Goal: Task Accomplishment & Management: Use online tool/utility

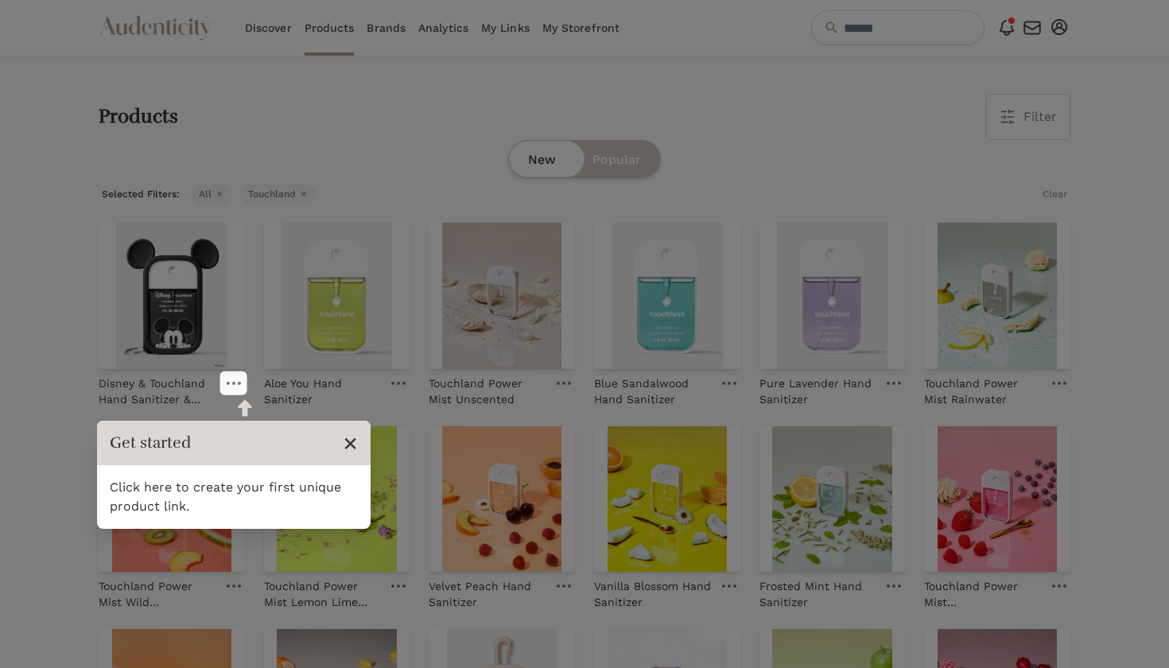
click at [350, 442] on span "×" at bounding box center [350, 443] width 15 height 30
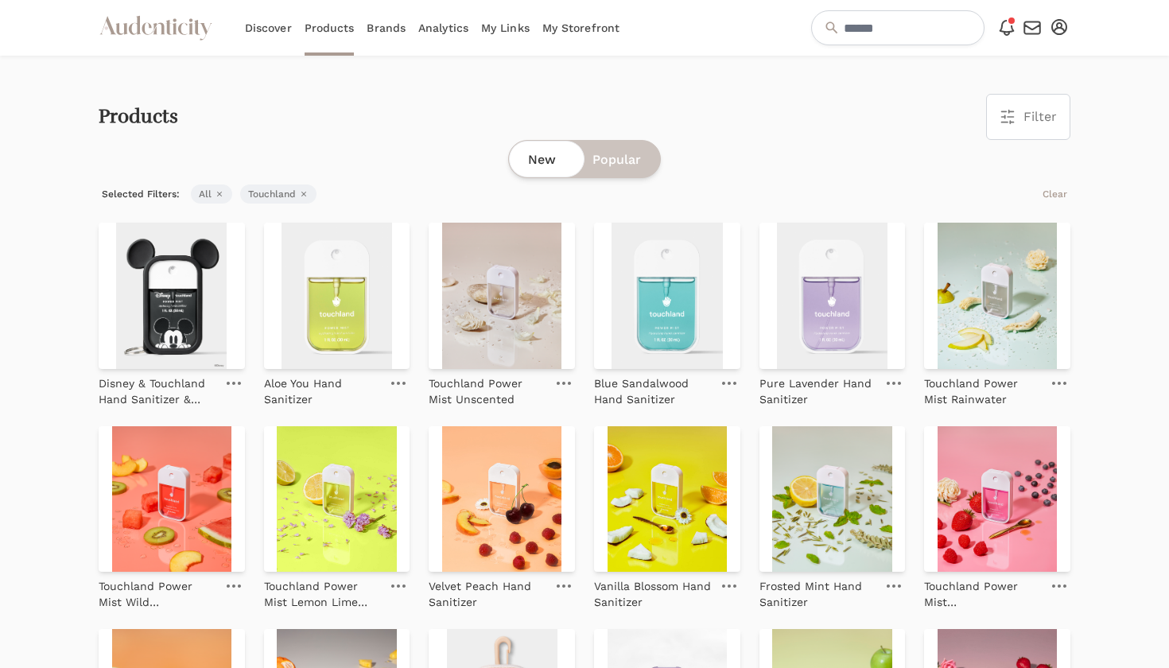
click at [507, 34] on link "My Links" at bounding box center [505, 28] width 48 height 56
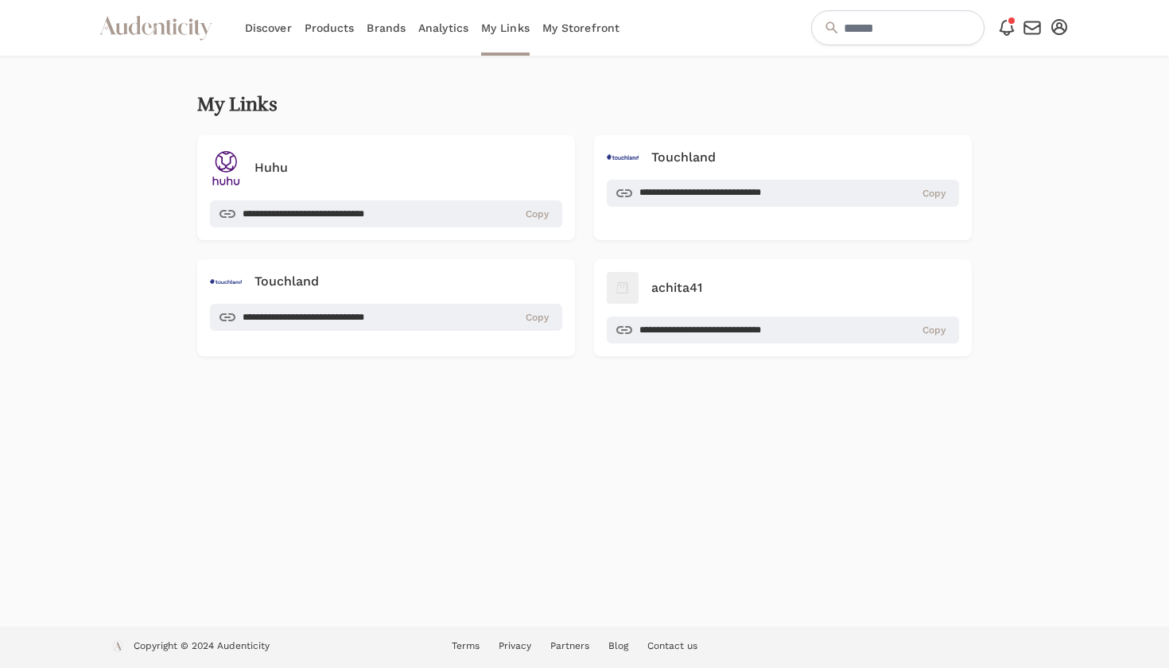
click at [336, 31] on link "Products" at bounding box center [329, 28] width 50 height 56
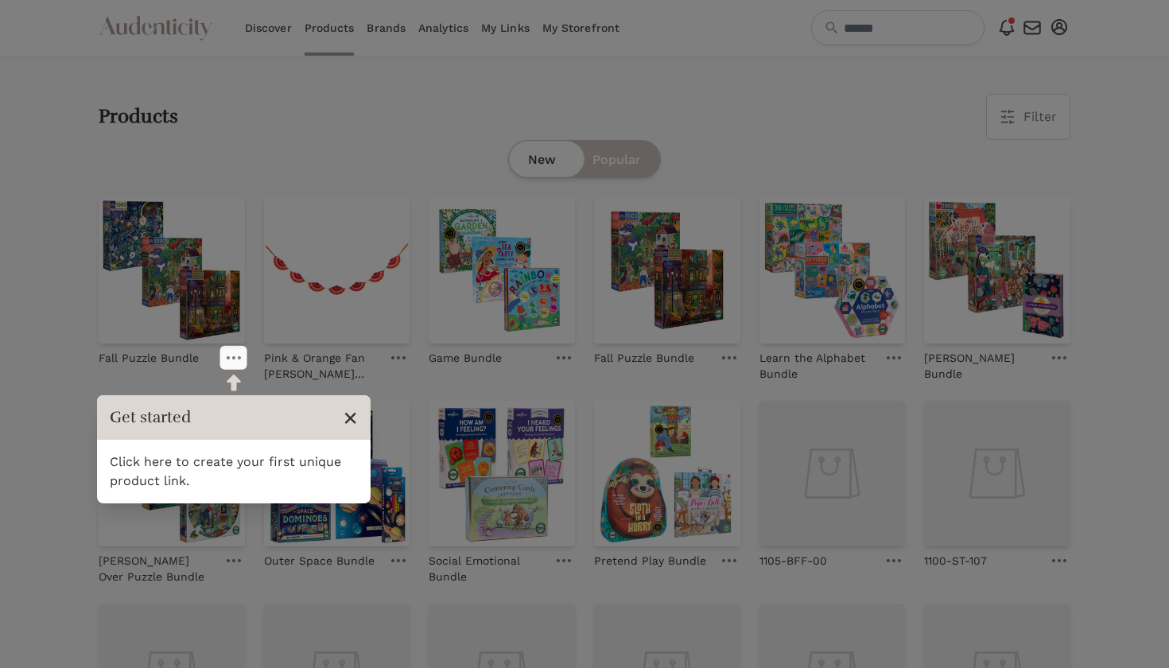
click at [348, 415] on span "×" at bounding box center [350, 417] width 15 height 30
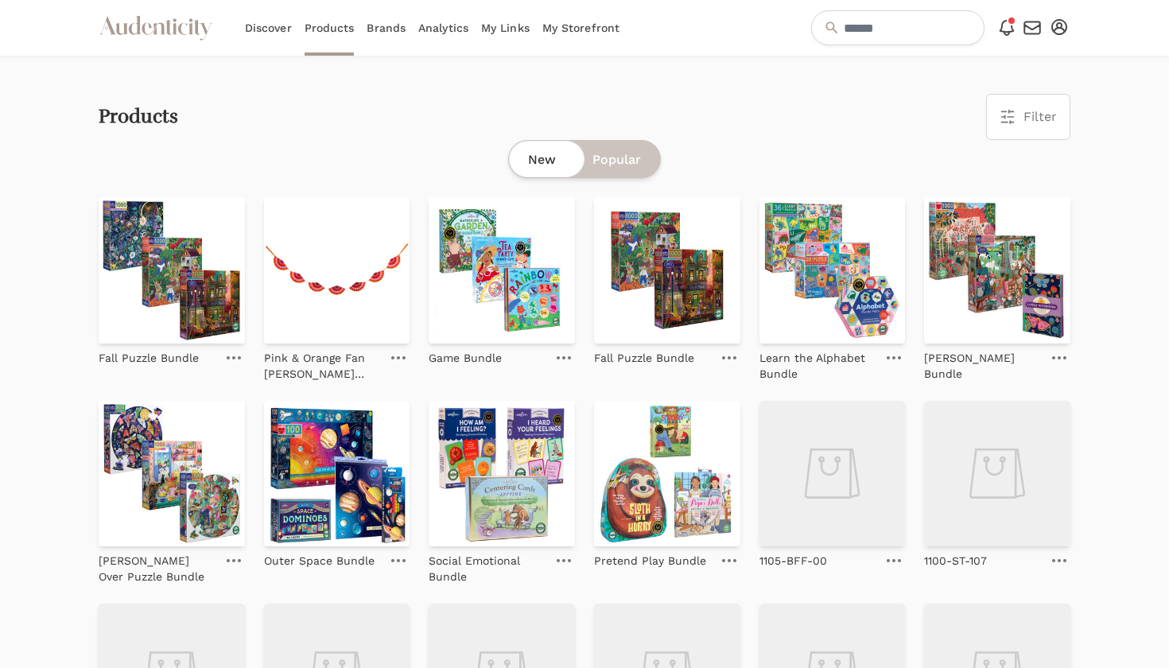
click at [374, 33] on link "Brands" at bounding box center [386, 28] width 39 height 56
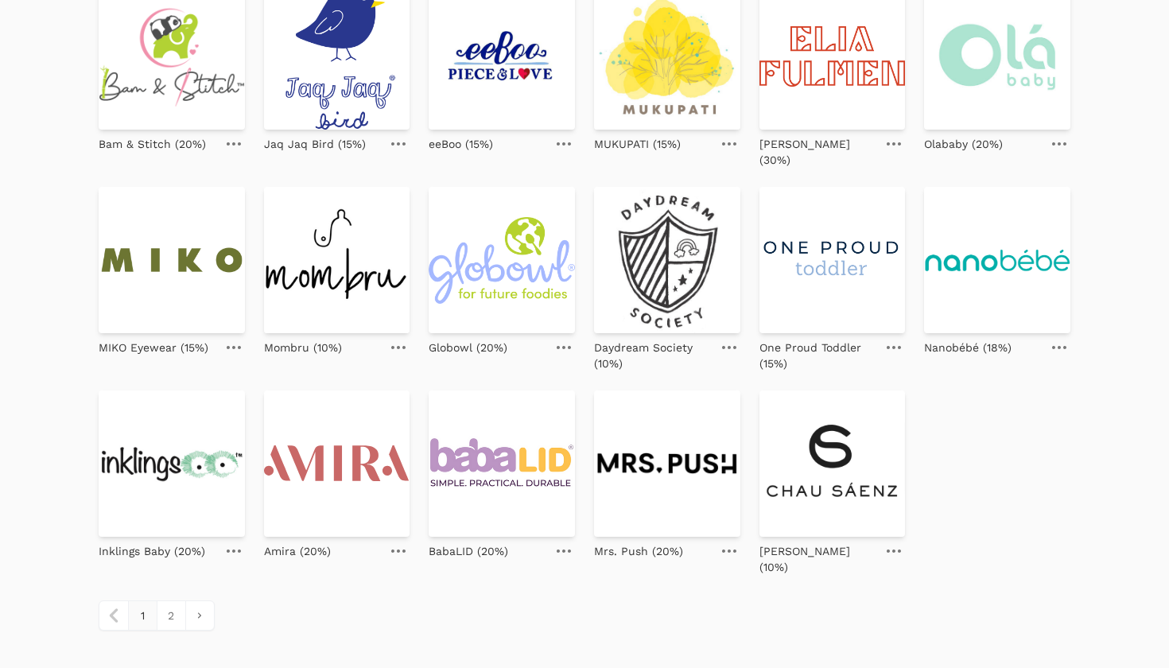
scroll to position [586, 0]
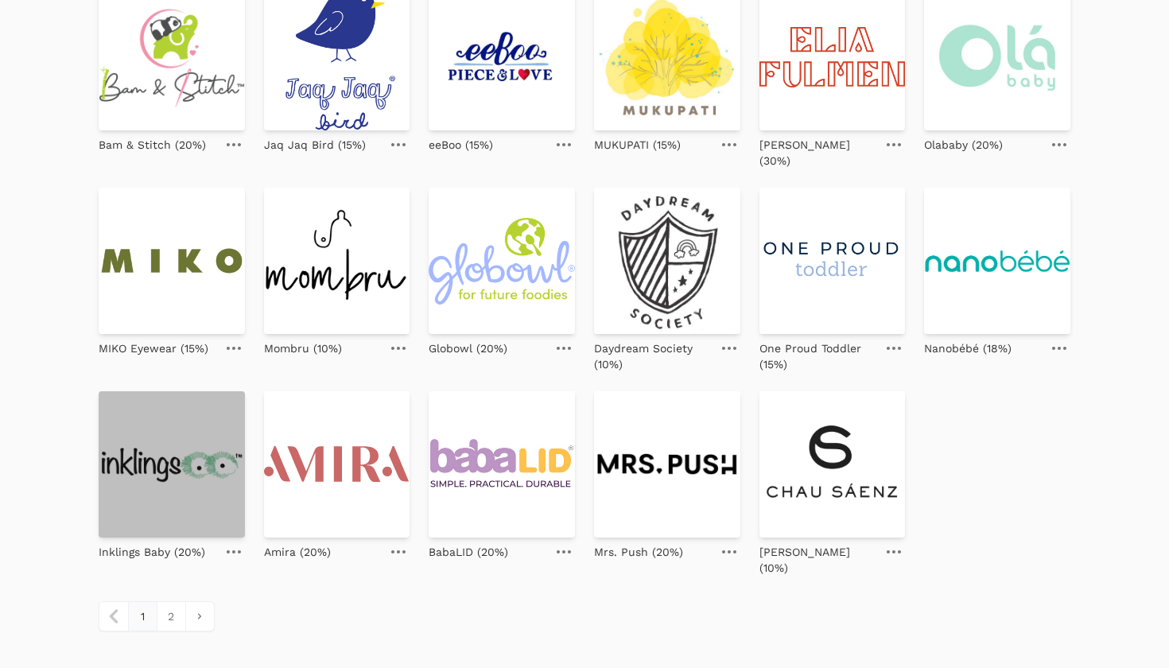
click at [195, 455] on img at bounding box center [172, 464] width 146 height 146
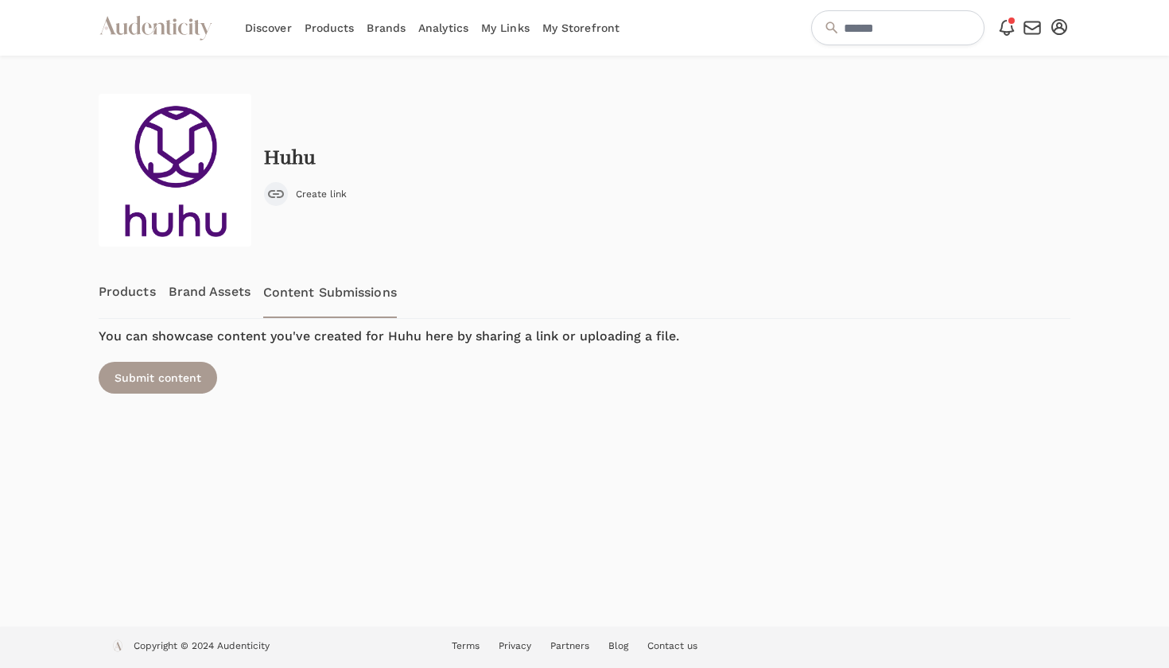
click at [321, 192] on span "Create link" at bounding box center [321, 194] width 51 height 13
click at [324, 193] on span "Copy link" at bounding box center [317, 194] width 43 height 13
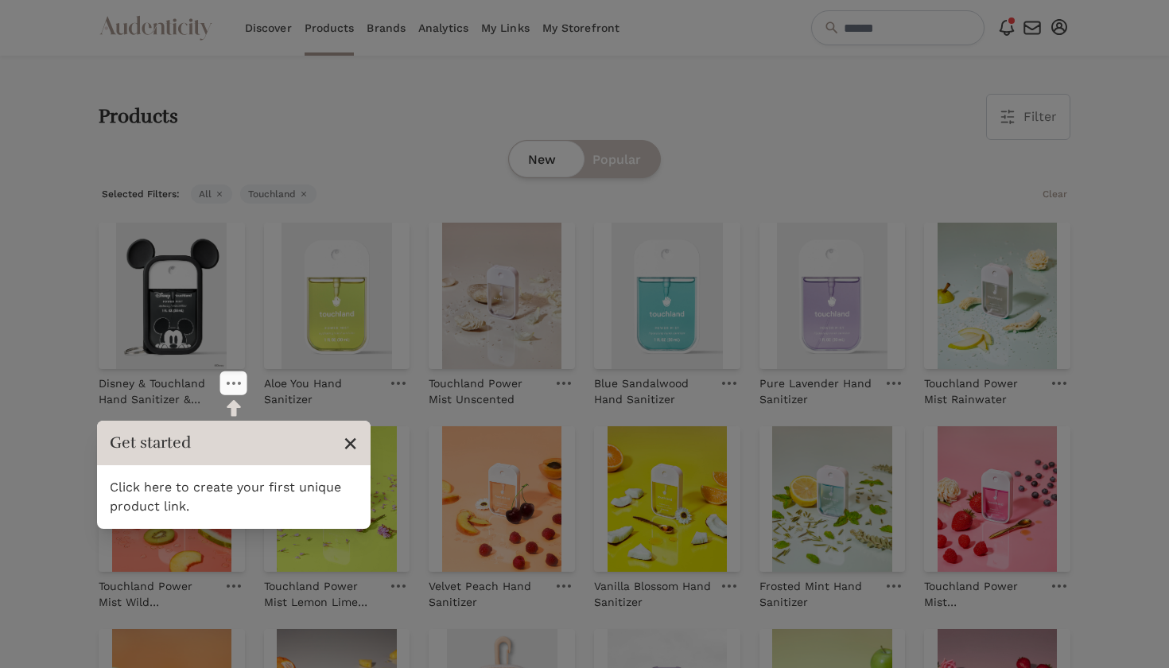
click at [350, 439] on span "×" at bounding box center [350, 443] width 15 height 30
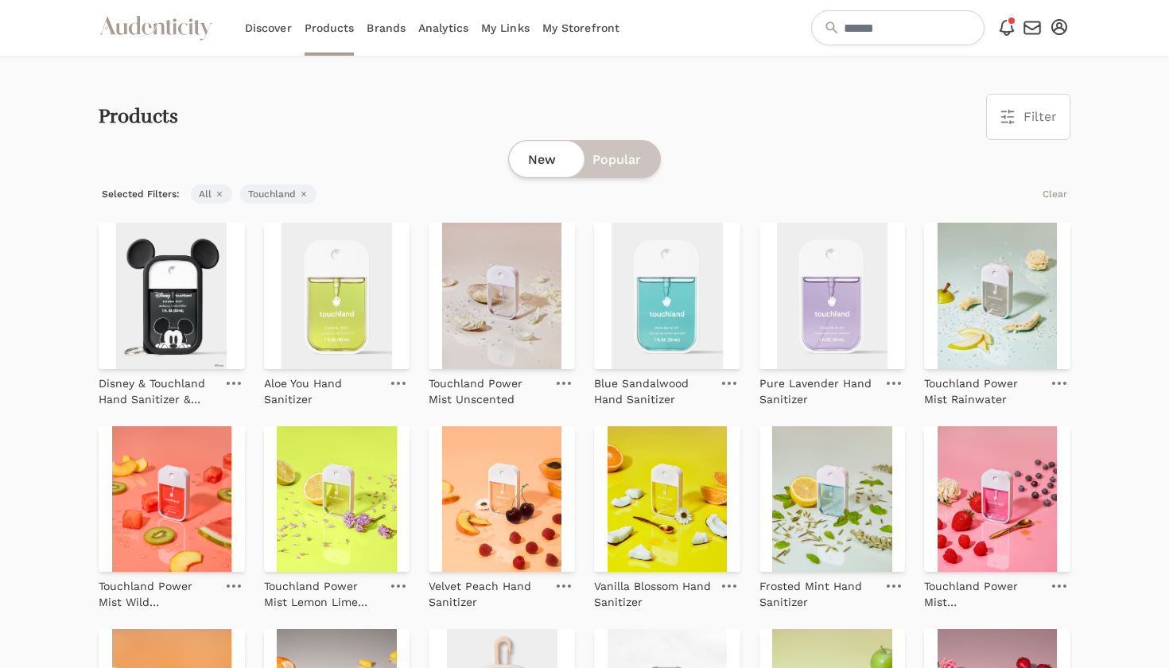
click at [398, 32] on link "Brands" at bounding box center [386, 28] width 39 height 56
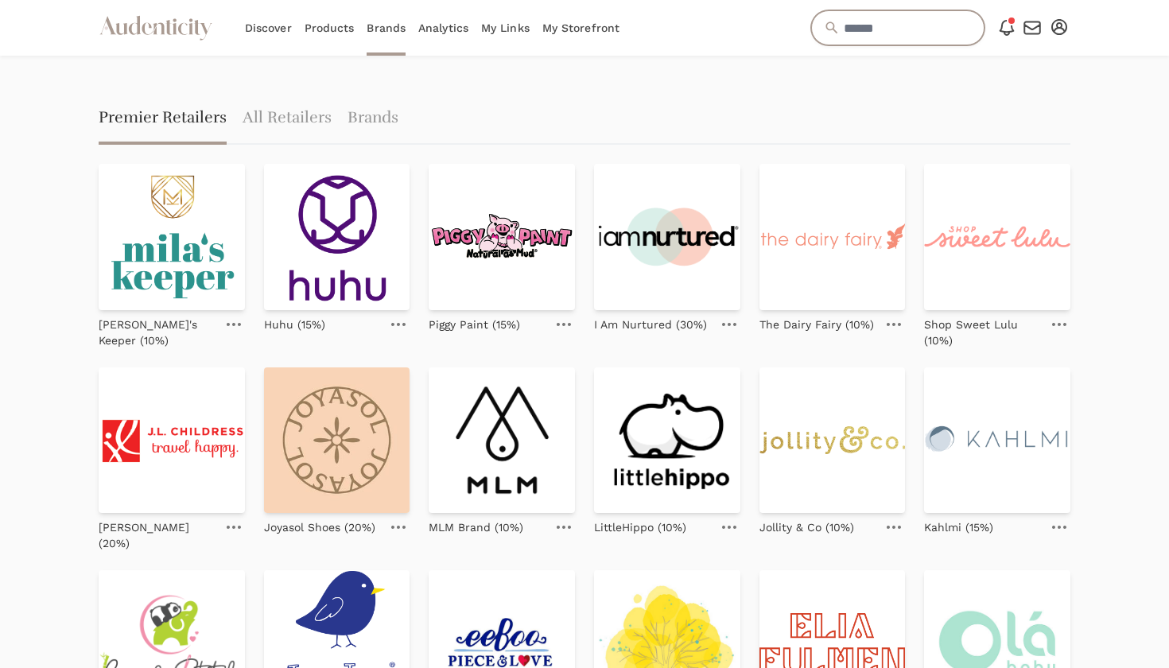
click at [811, 27] on input "text" at bounding box center [897, 27] width 173 height 35
type input "******"
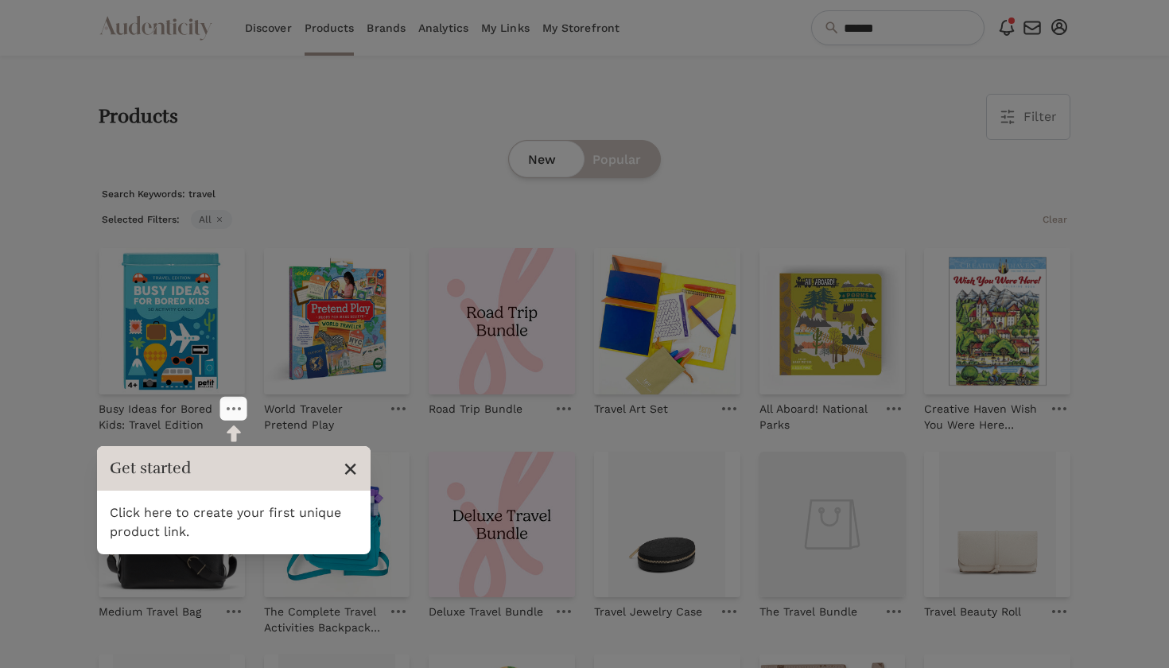
click at [351, 466] on span "×" at bounding box center [350, 468] width 15 height 30
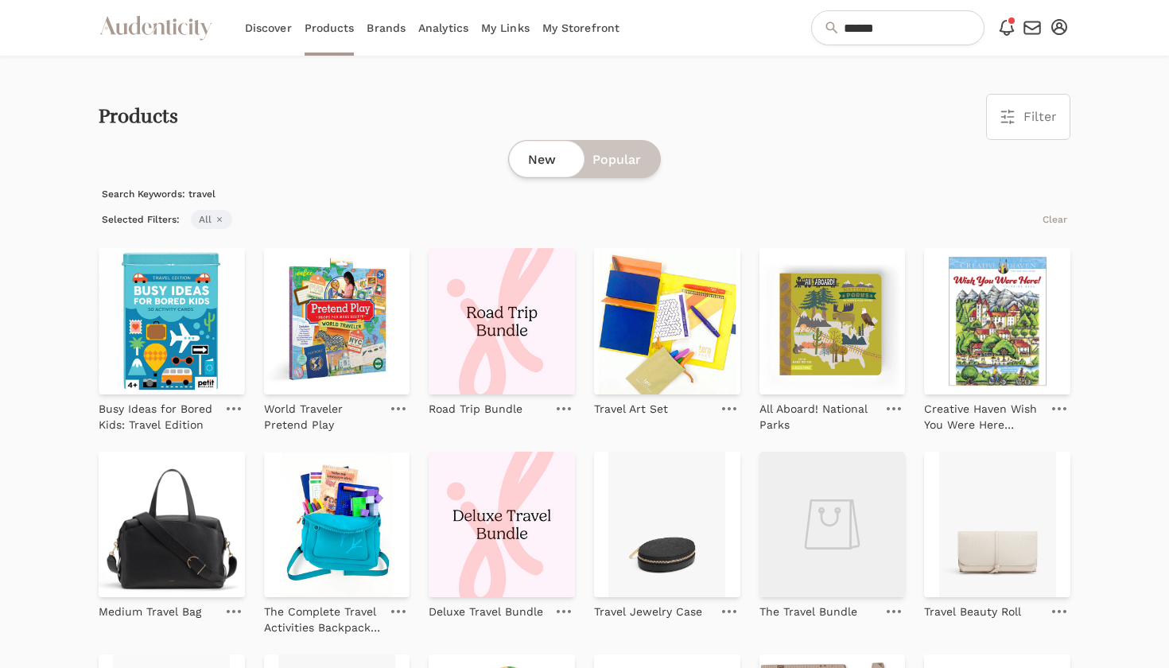
click at [276, 29] on link "Discover" at bounding box center [268, 28] width 47 height 56
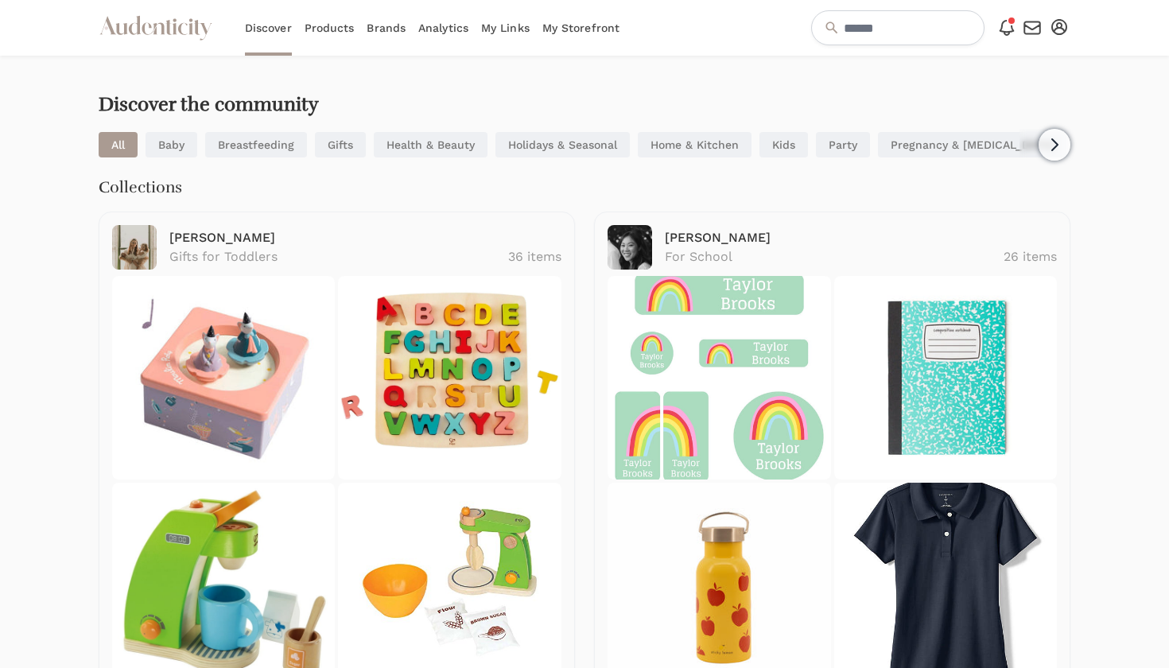
click at [336, 29] on link "Products" at bounding box center [329, 28] width 50 height 56
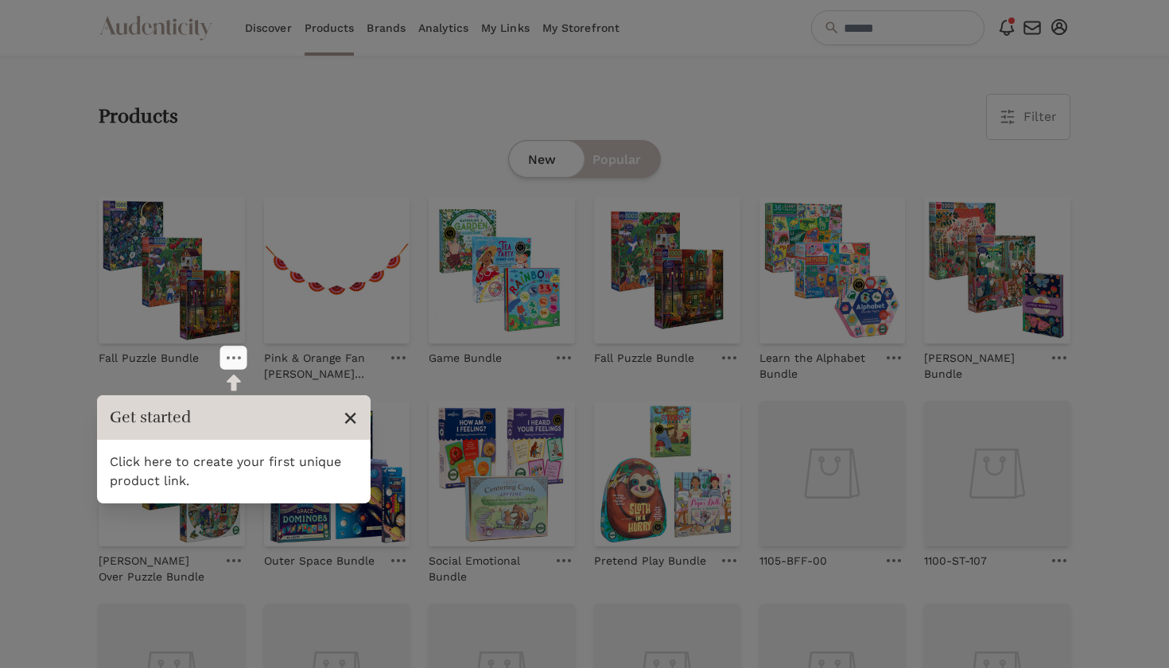
click at [353, 416] on span "×" at bounding box center [350, 417] width 15 height 30
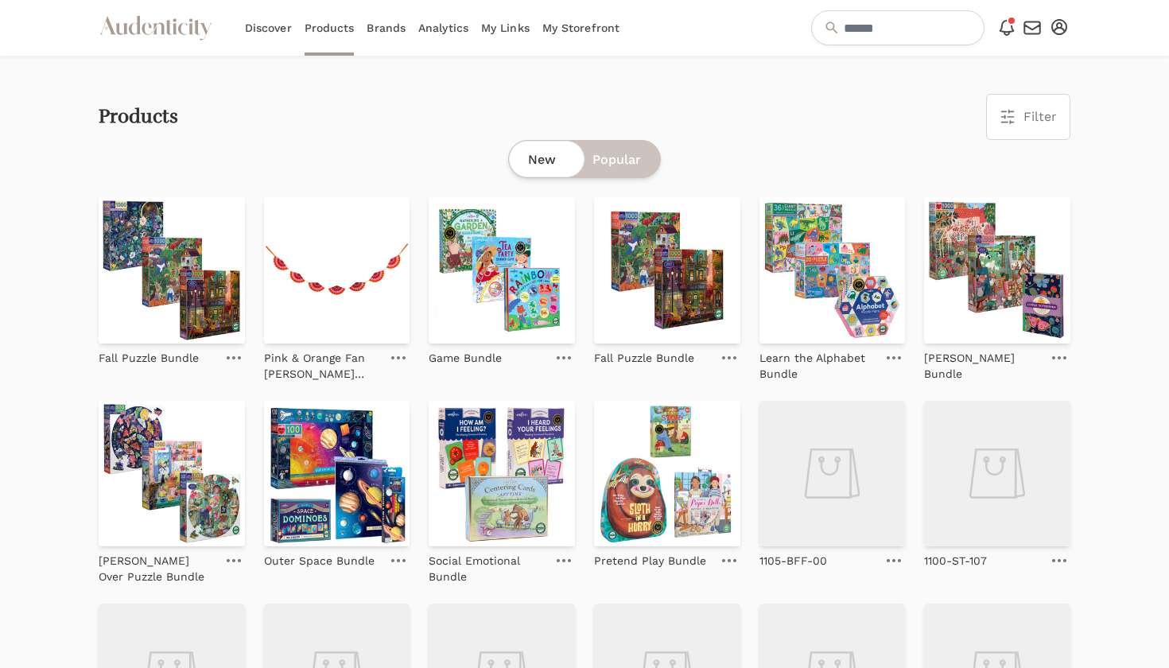
click at [622, 156] on span "Popular" at bounding box center [616, 159] width 48 height 19
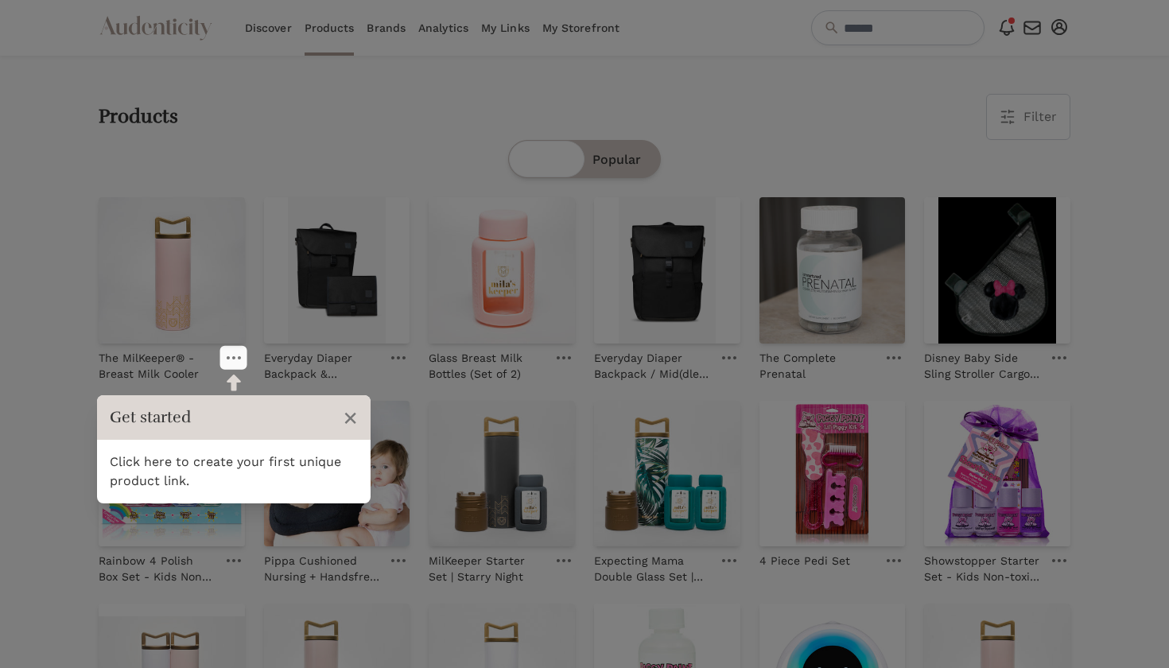
click at [358, 417] on header "Get started ×" at bounding box center [233, 417] width 273 height 45
click at [351, 417] on span "×" at bounding box center [350, 417] width 15 height 30
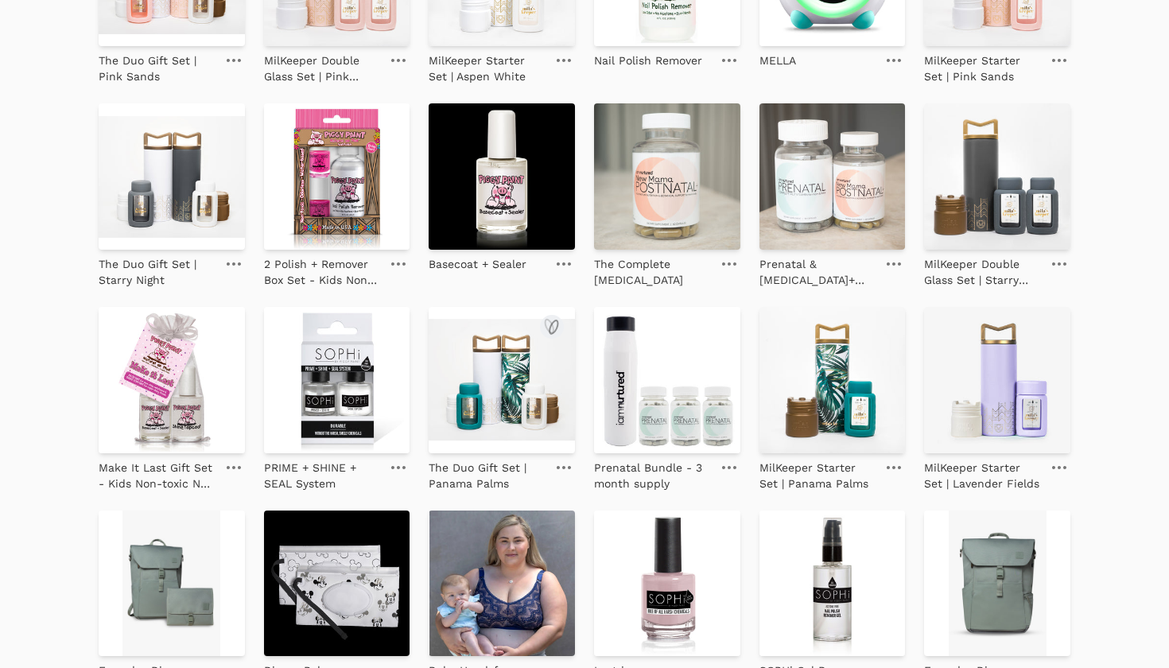
scroll to position [701, 0]
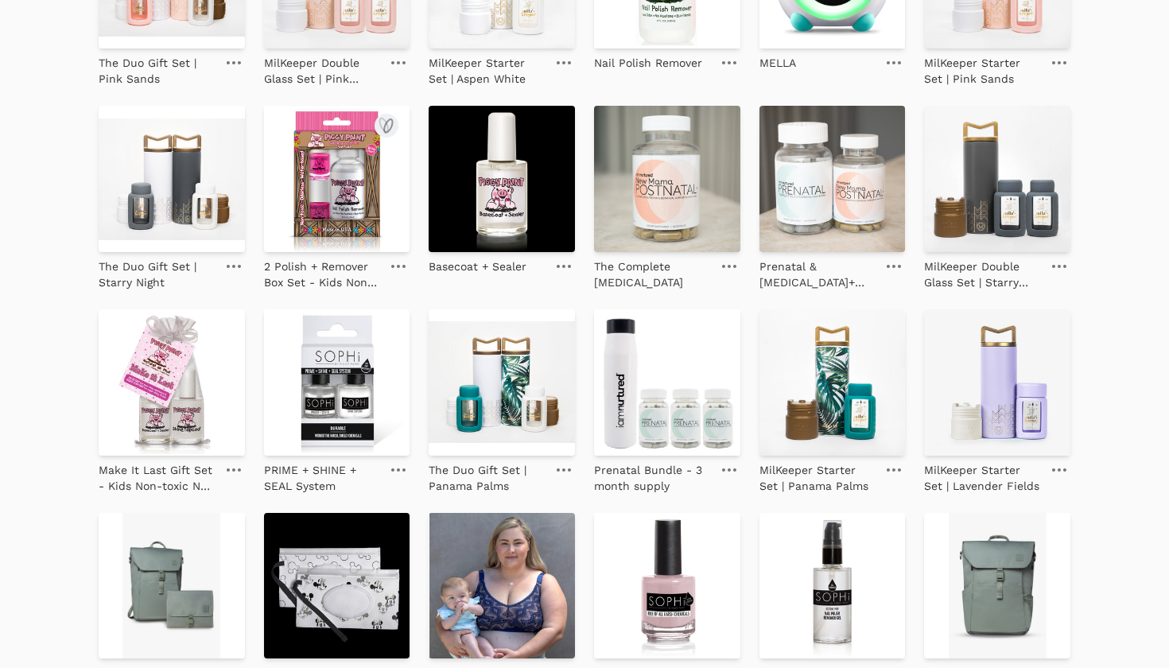
click at [343, 220] on img at bounding box center [337, 179] width 146 height 146
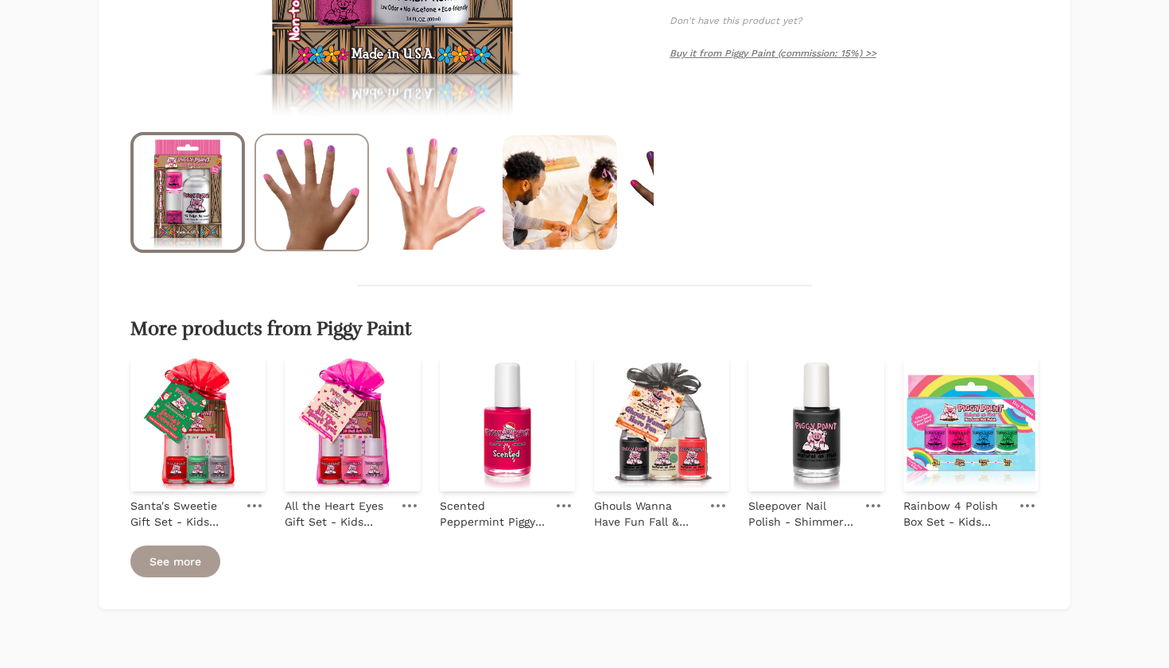
scroll to position [519, 0]
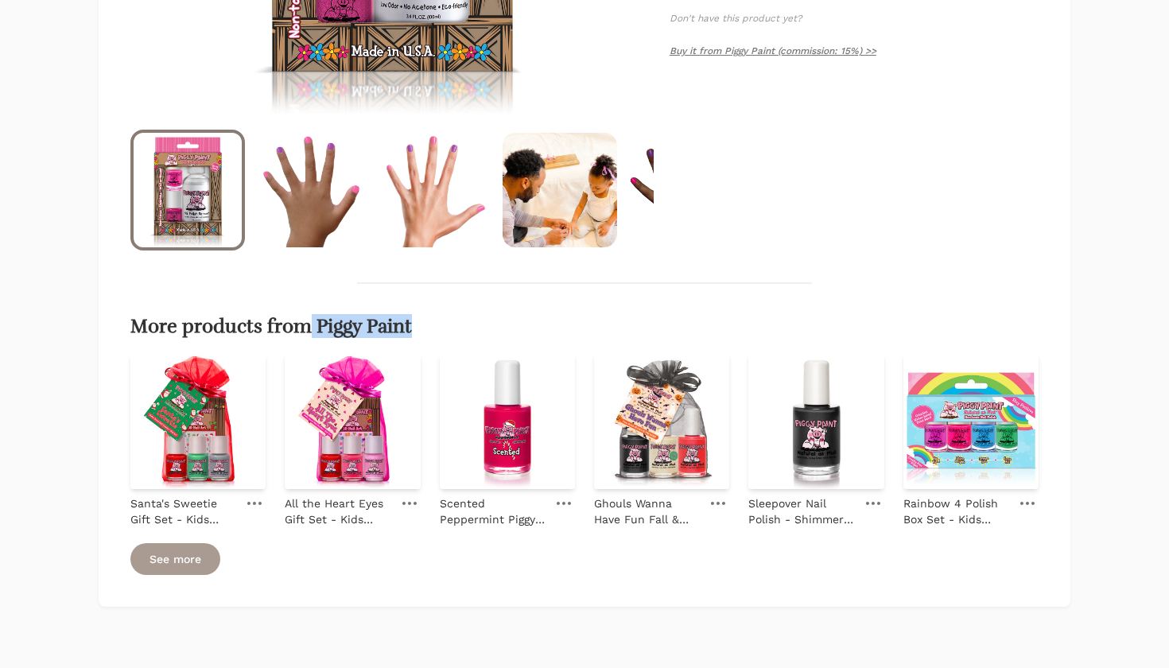
drag, startPoint x: 431, startPoint y: 331, endPoint x: 321, endPoint y: 336, distance: 109.8
click at [321, 336] on h2 "More products from Piggy Paint" at bounding box center [584, 327] width 908 height 22
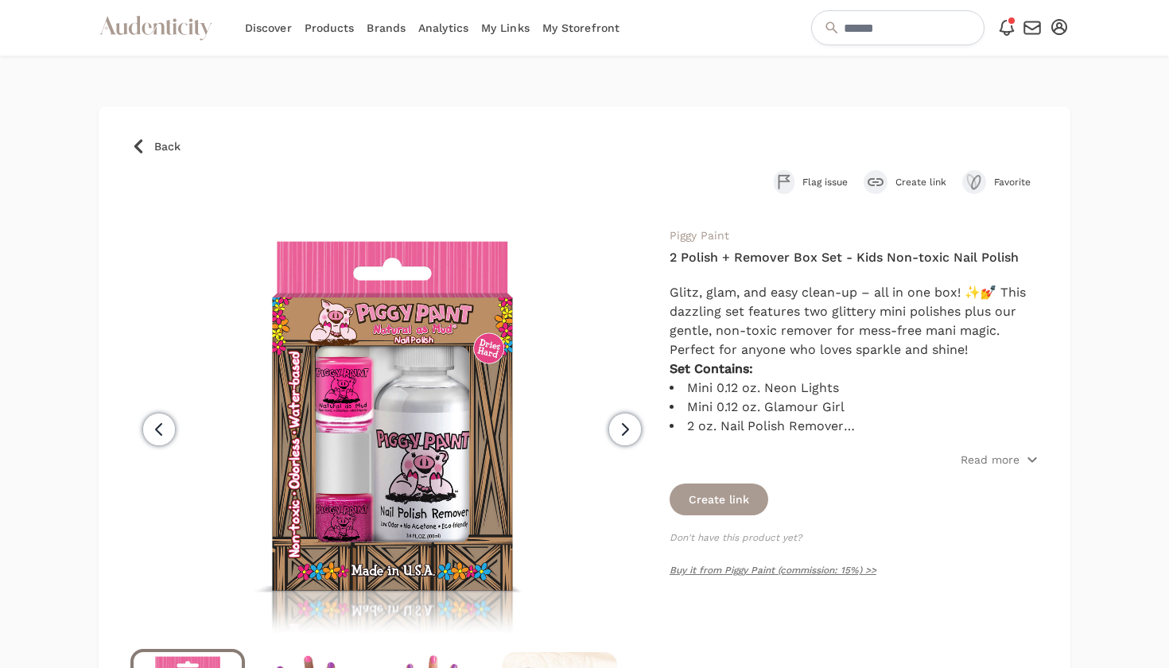
scroll to position [0, 0]
click at [348, 31] on link "Products" at bounding box center [329, 28] width 50 height 56
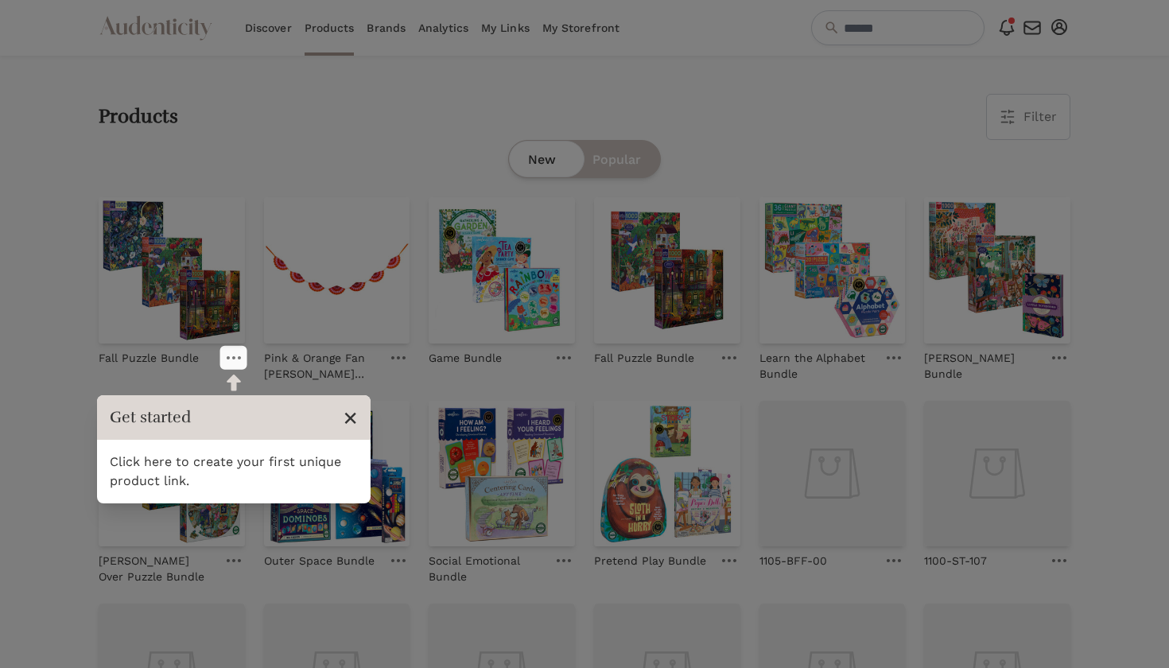
click at [351, 416] on span "×" at bounding box center [350, 417] width 15 height 30
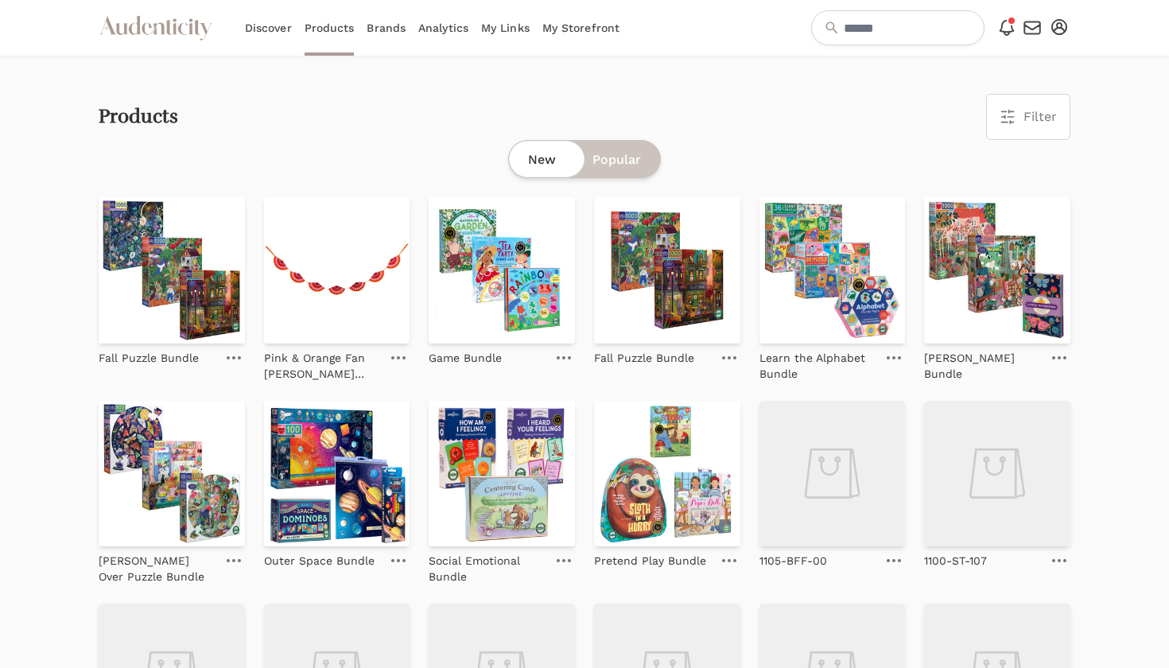
click at [380, 25] on link "Brands" at bounding box center [386, 28] width 39 height 56
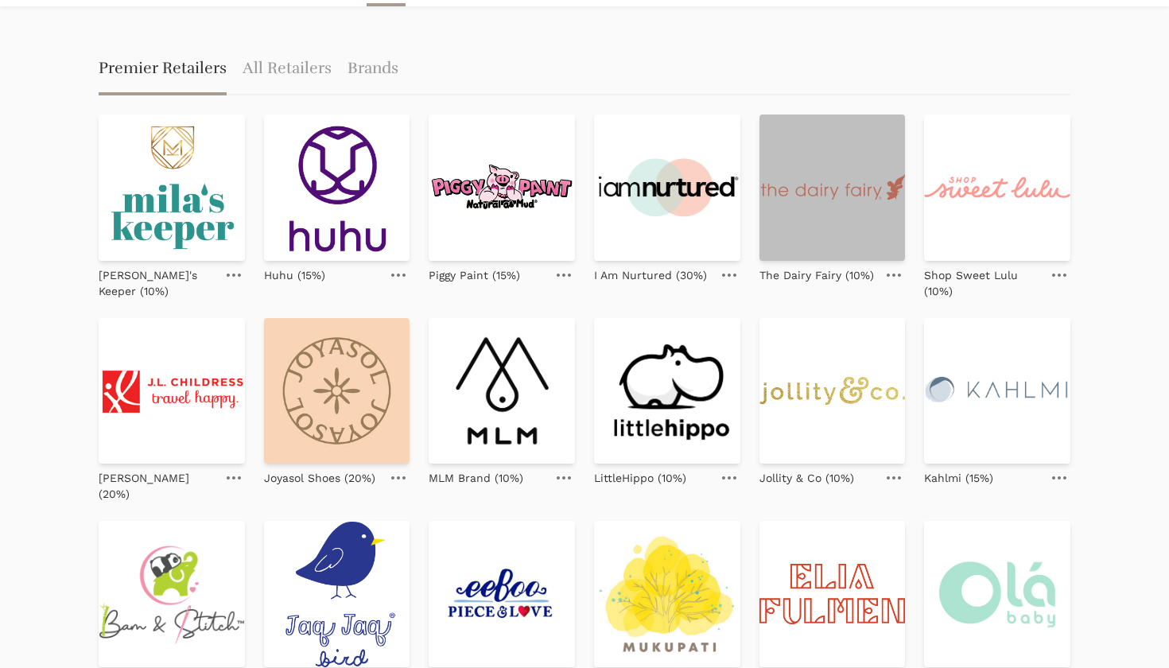
scroll to position [49, 0]
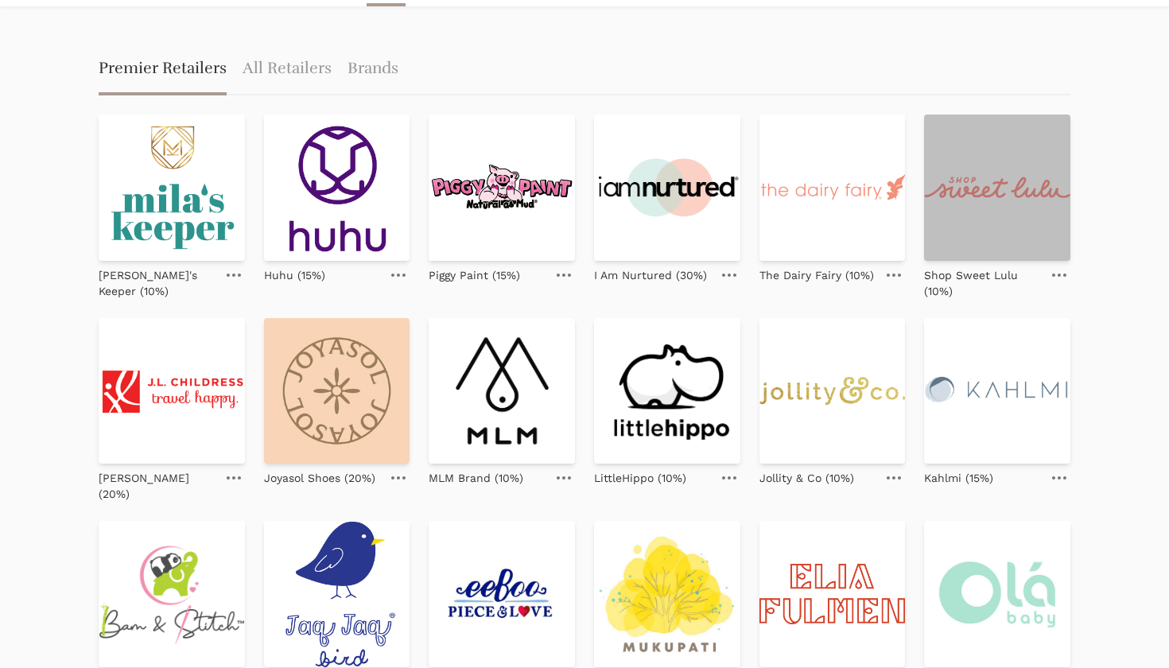
click at [987, 215] on img at bounding box center [997, 187] width 146 height 146
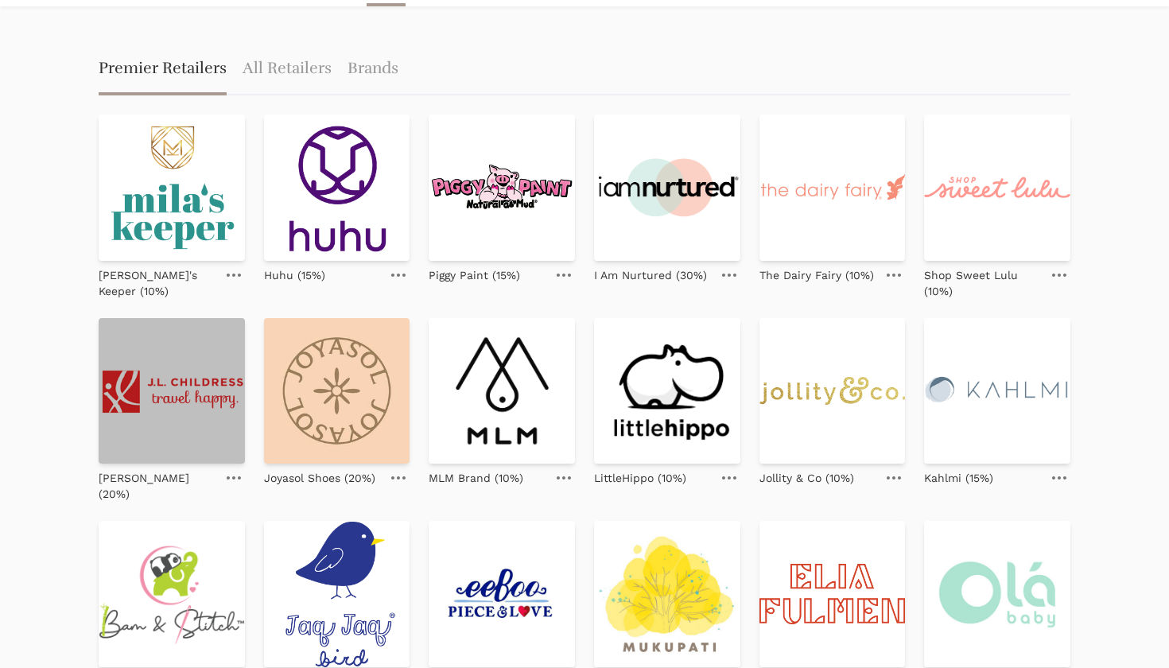
click at [196, 452] on img at bounding box center [172, 391] width 146 height 146
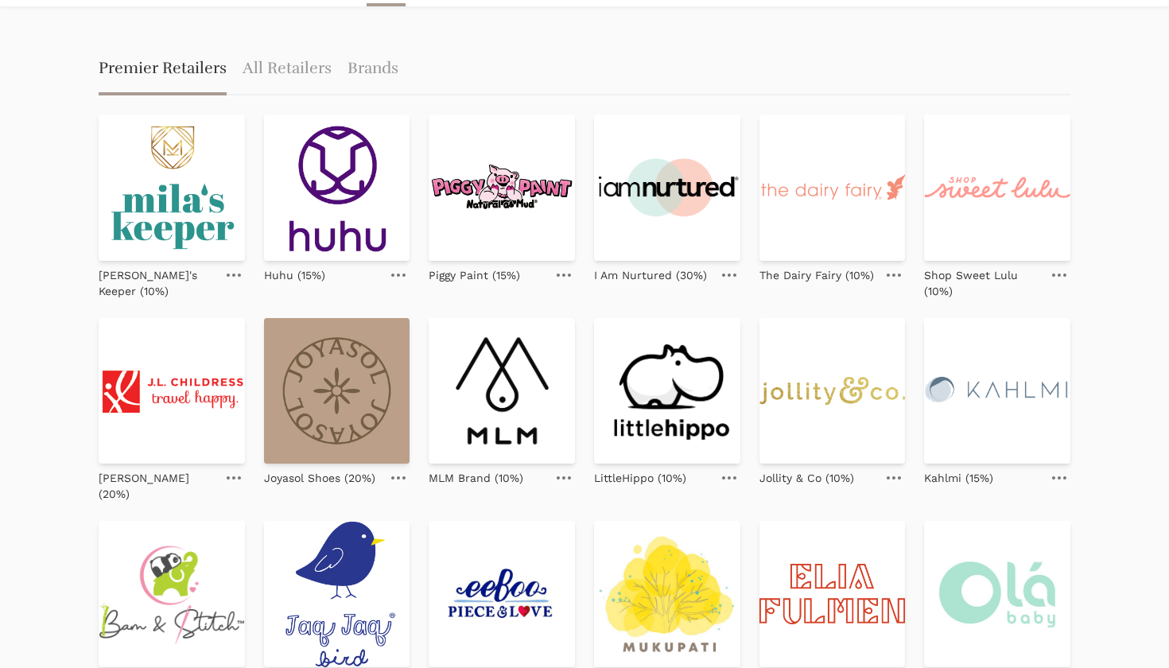
click at [354, 401] on img at bounding box center [337, 391] width 146 height 146
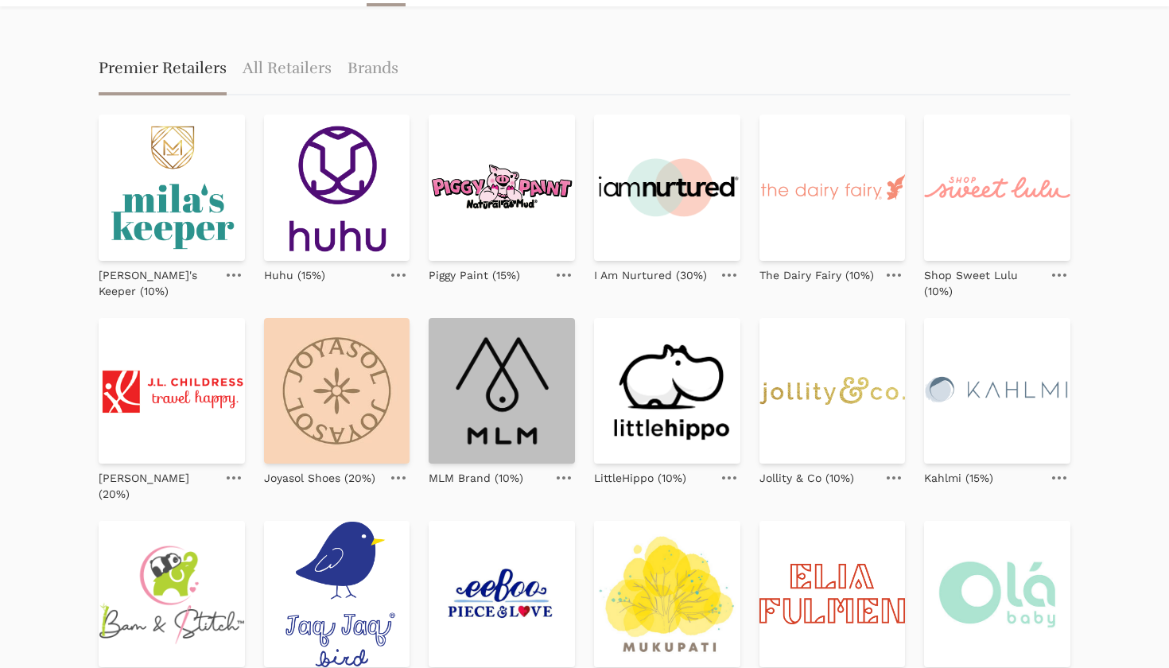
click at [503, 418] on img at bounding box center [502, 391] width 146 height 146
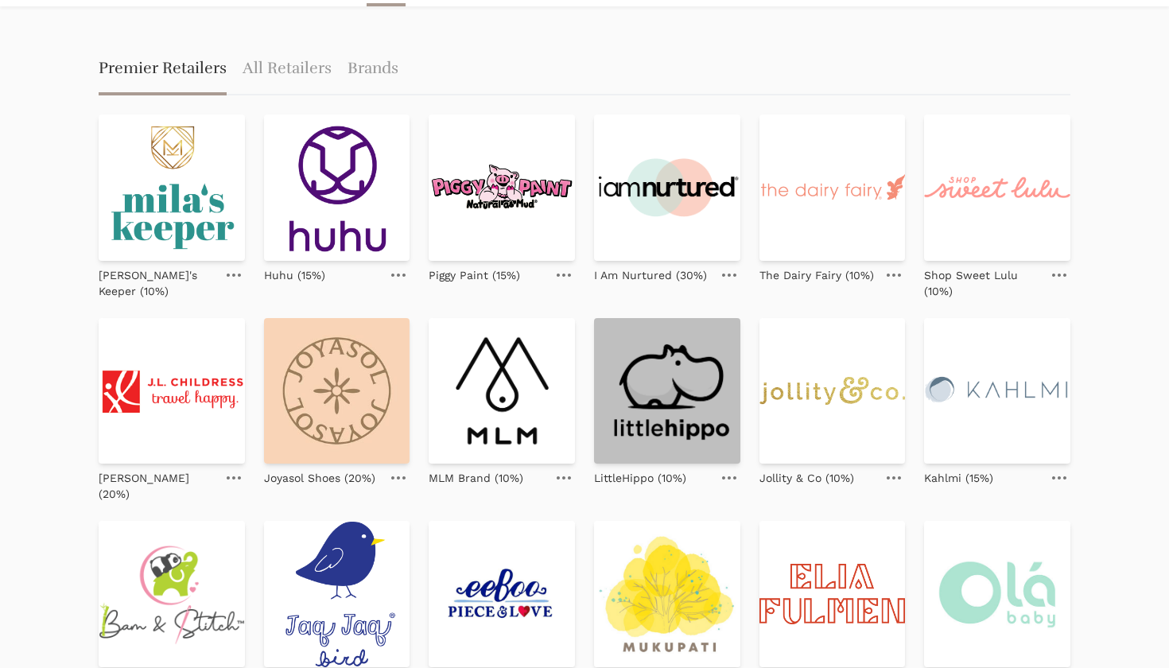
click at [697, 419] on img at bounding box center [667, 391] width 146 height 146
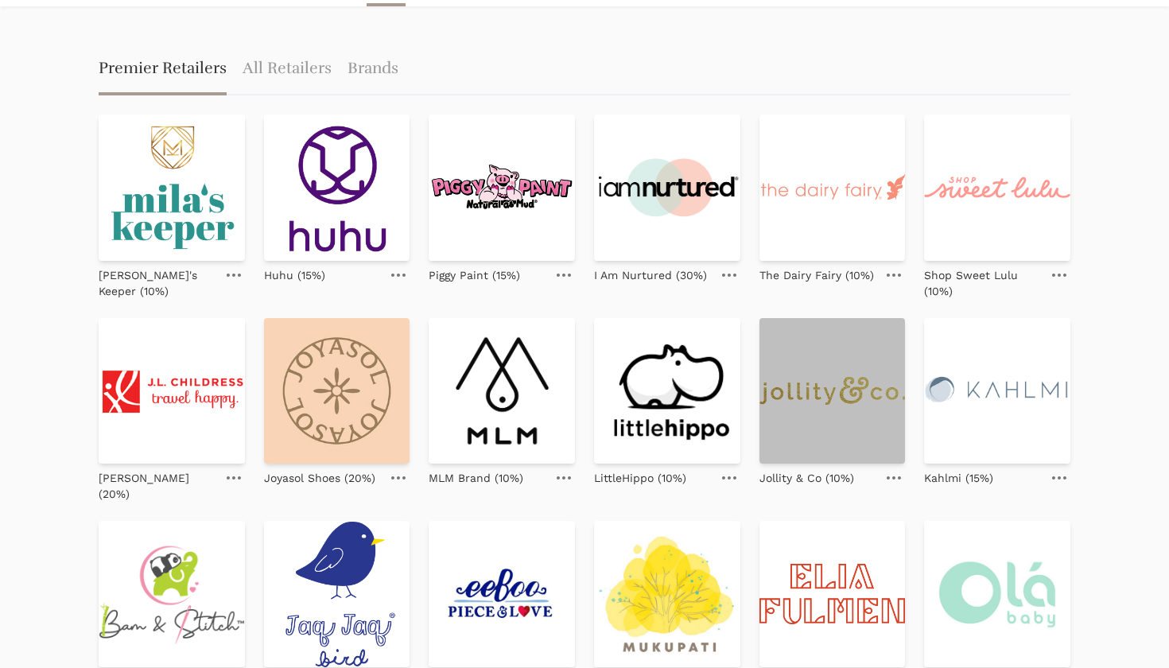
click at [842, 392] on img at bounding box center [832, 391] width 146 height 146
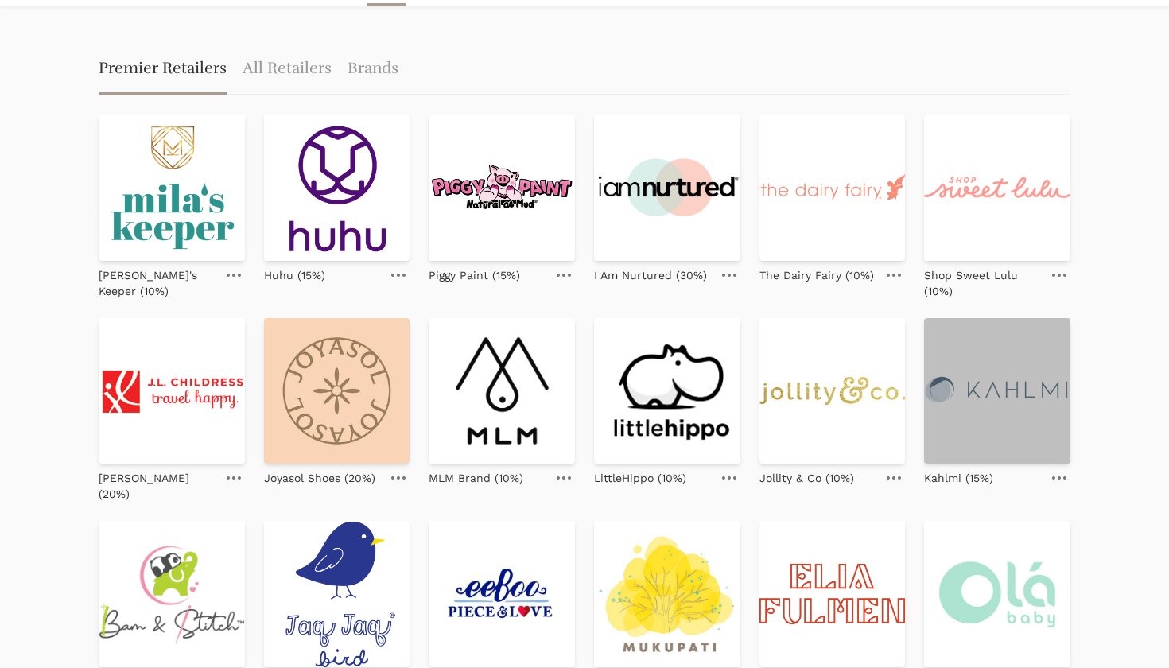
click at [972, 415] on img at bounding box center [997, 391] width 146 height 146
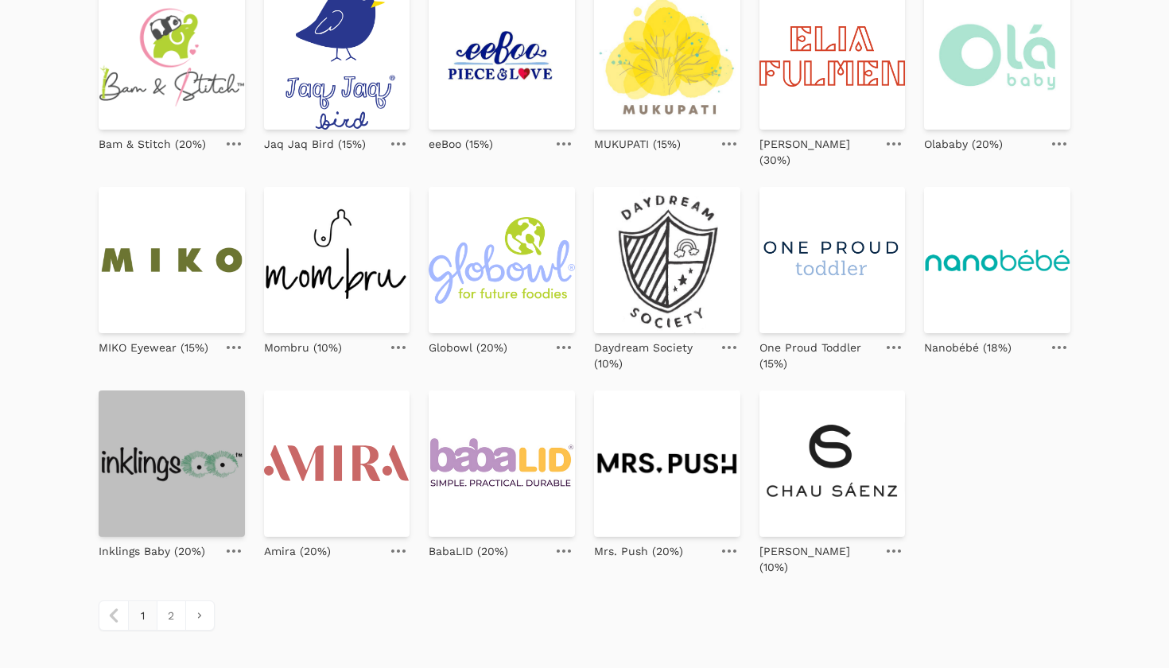
scroll to position [586, 0]
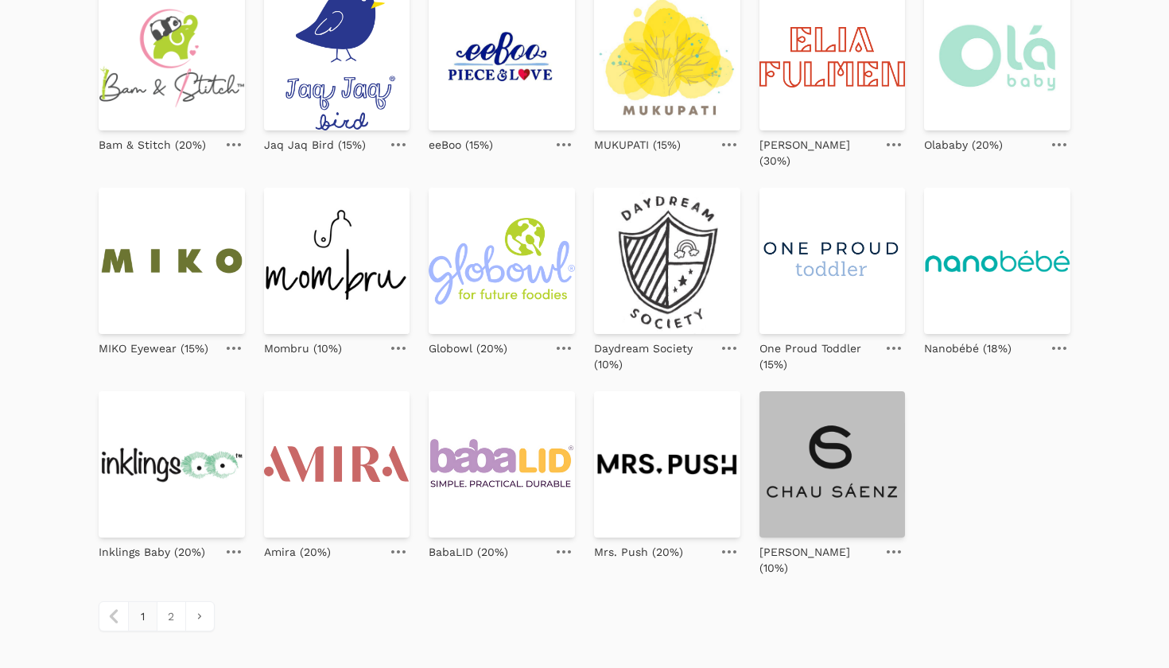
click at [807, 472] on img at bounding box center [832, 464] width 146 height 146
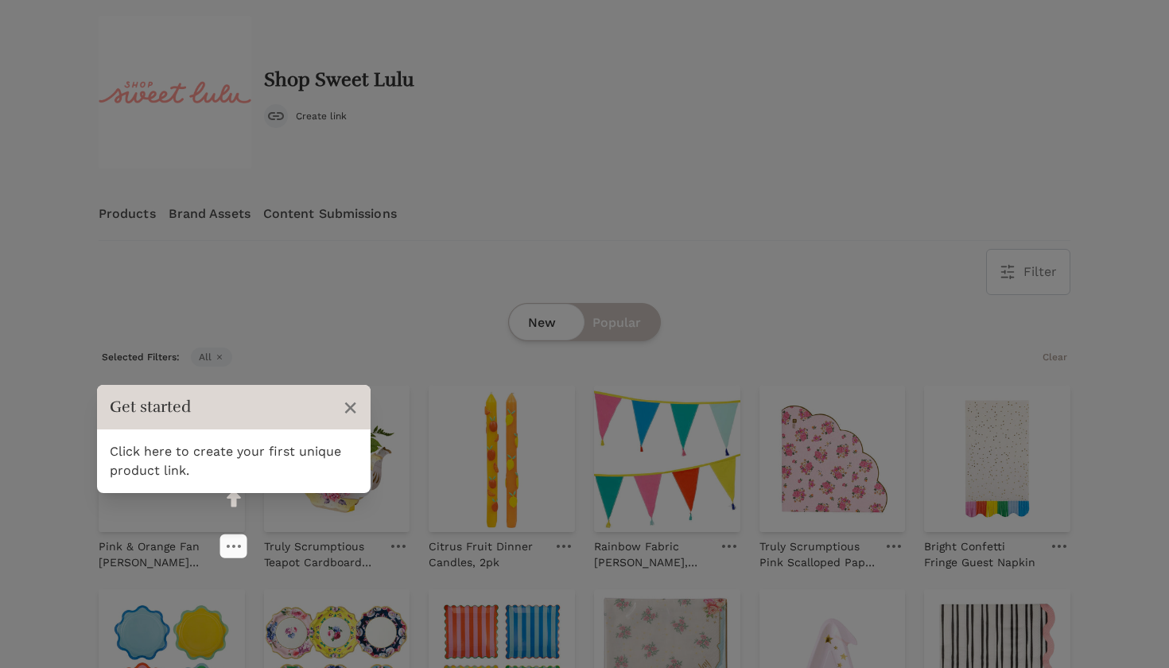
scroll to position [97, 0]
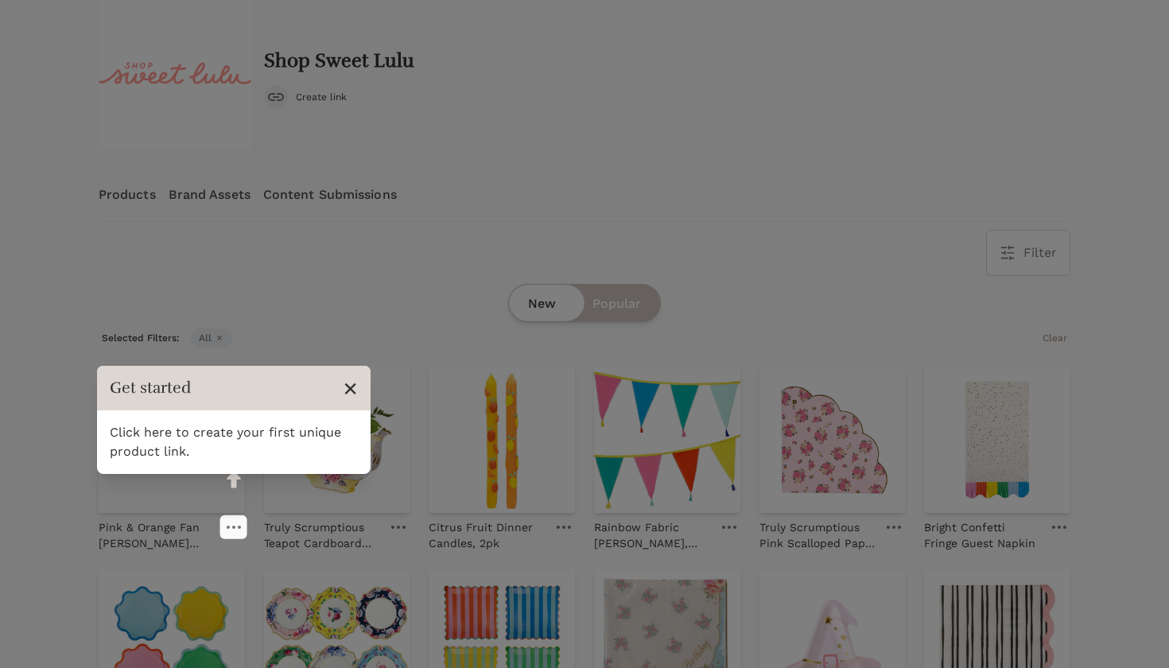
click at [352, 382] on span "×" at bounding box center [350, 388] width 15 height 30
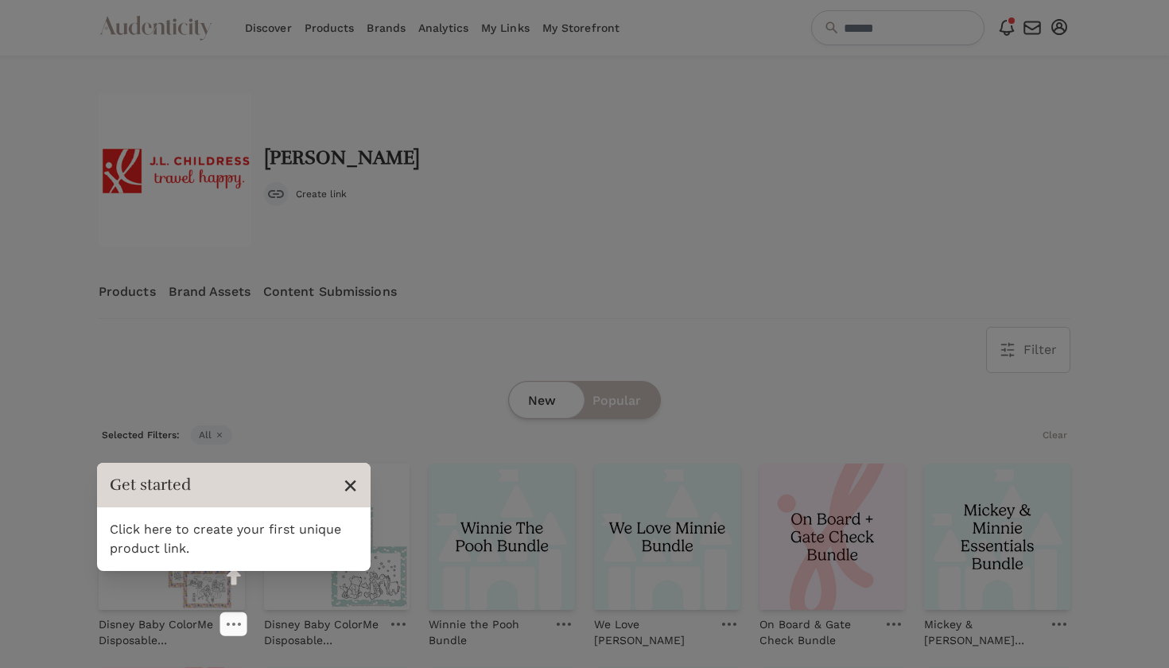
click at [349, 481] on span "×" at bounding box center [350, 485] width 15 height 30
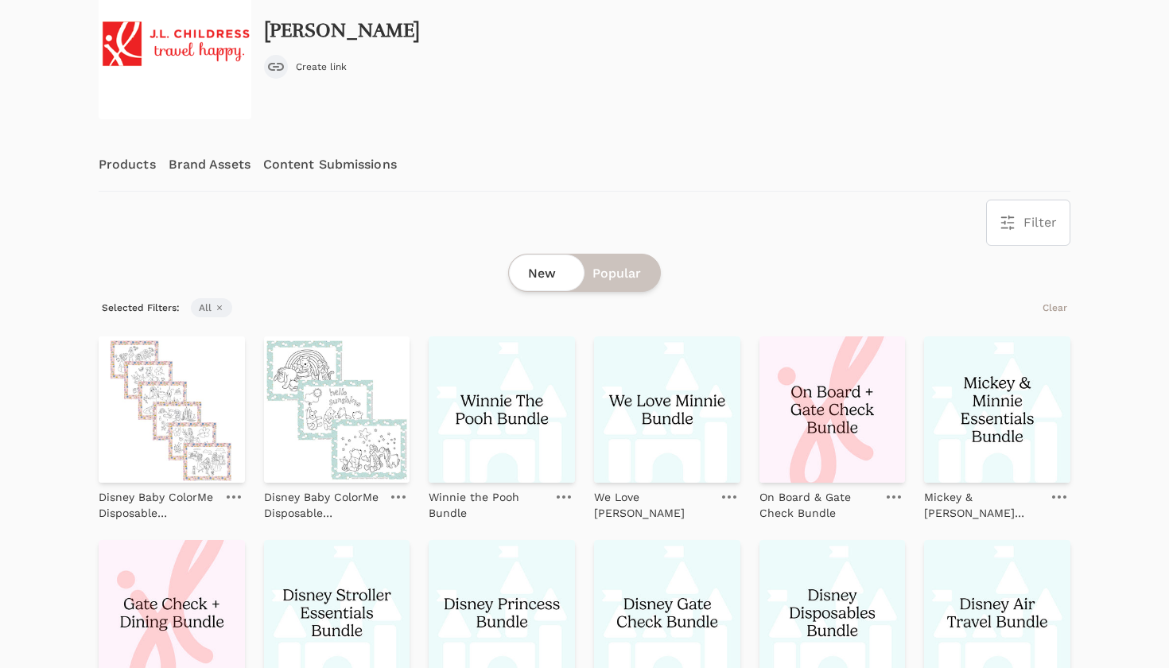
scroll to position [9, 0]
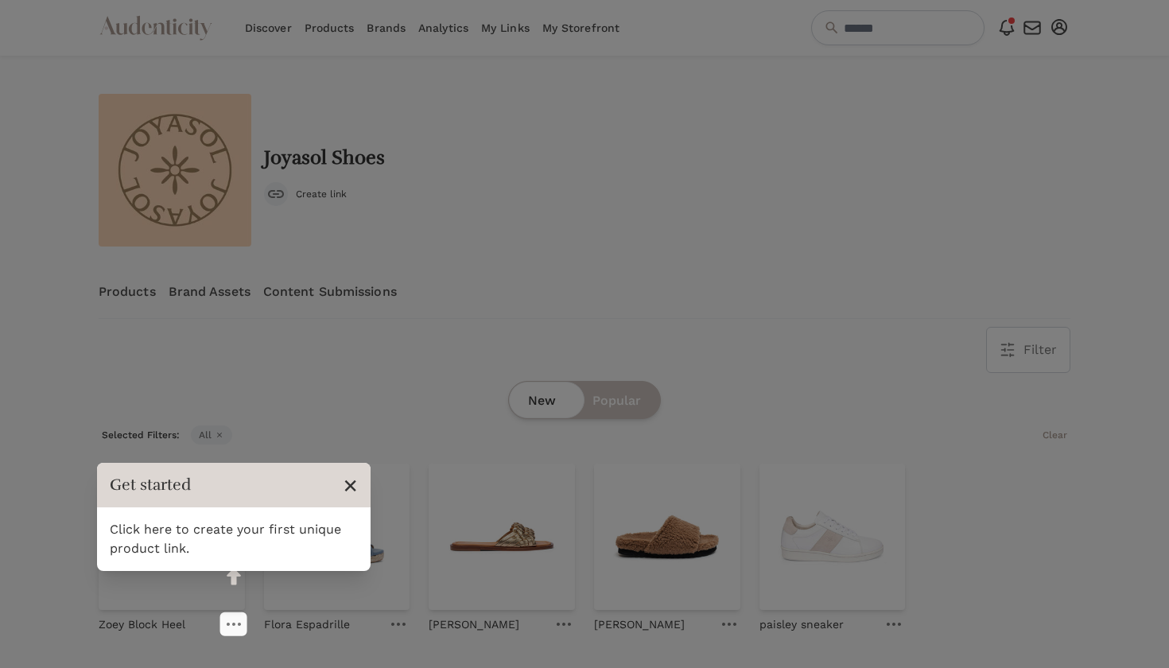
click at [356, 482] on span "×" at bounding box center [350, 485] width 15 height 30
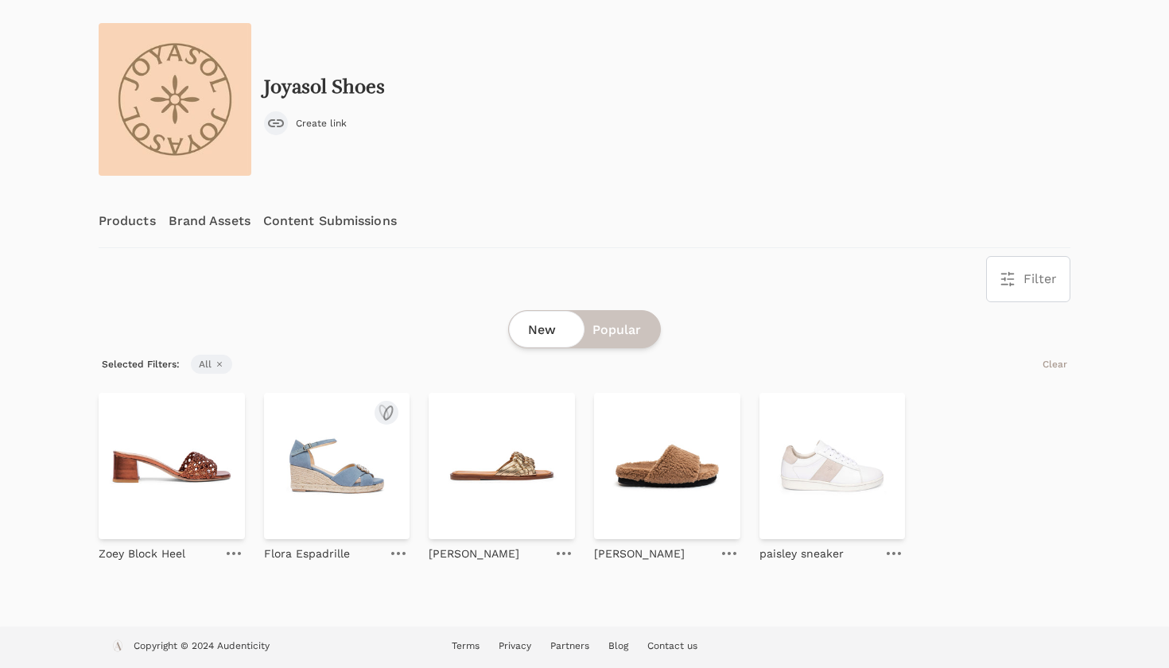
scroll to position [71, 0]
click at [627, 338] on span "Popular" at bounding box center [616, 329] width 48 height 19
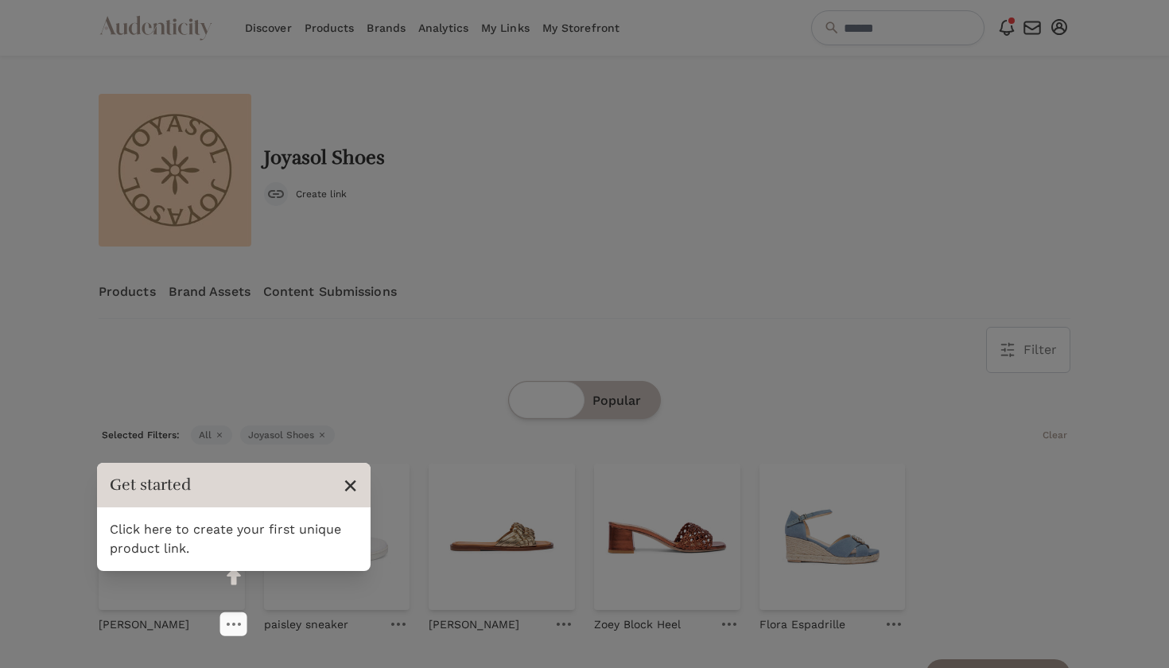
click at [347, 483] on span "×" at bounding box center [350, 485] width 15 height 30
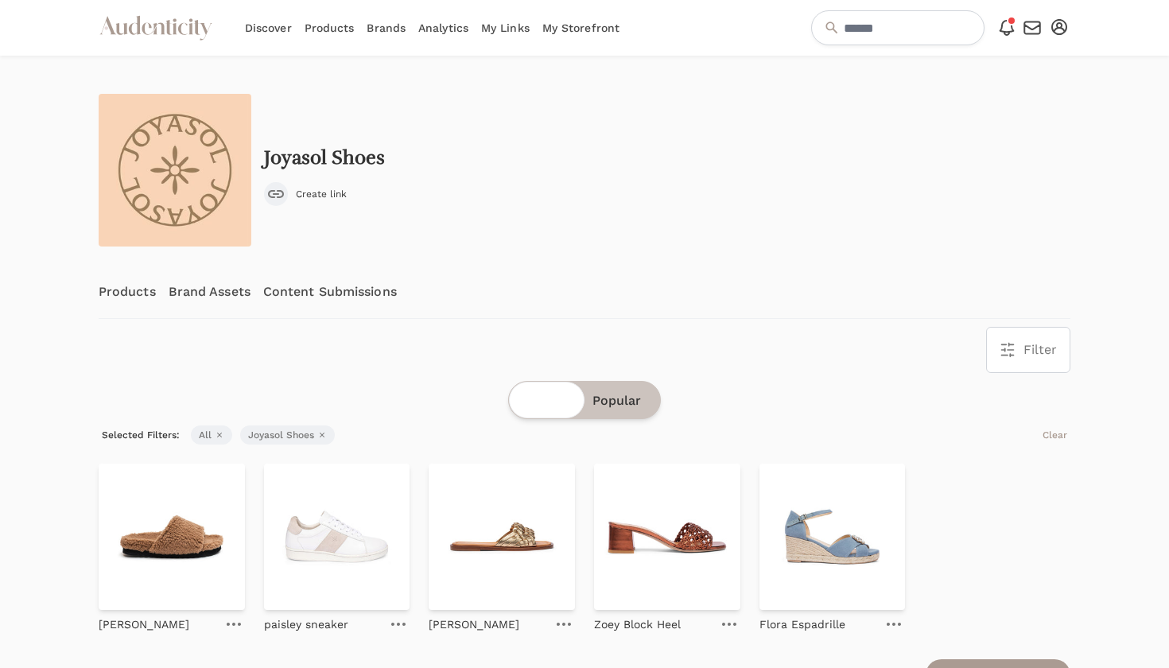
click at [130, 291] on link "Products" at bounding box center [127, 292] width 57 height 52
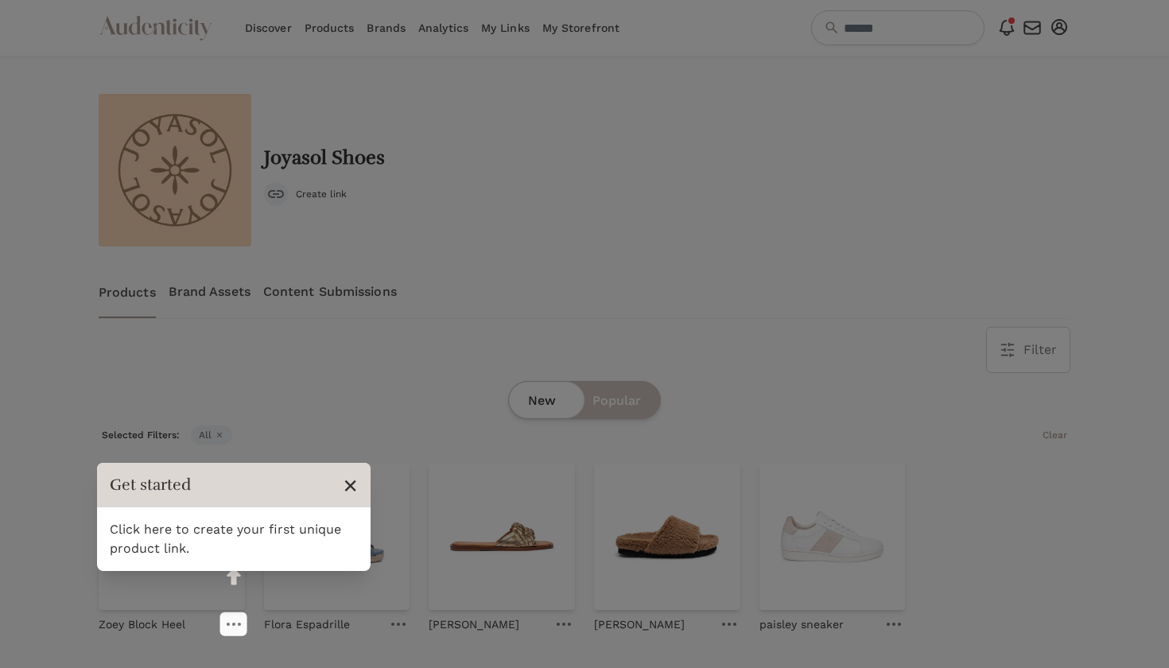
click at [352, 485] on span "×" at bounding box center [350, 485] width 15 height 30
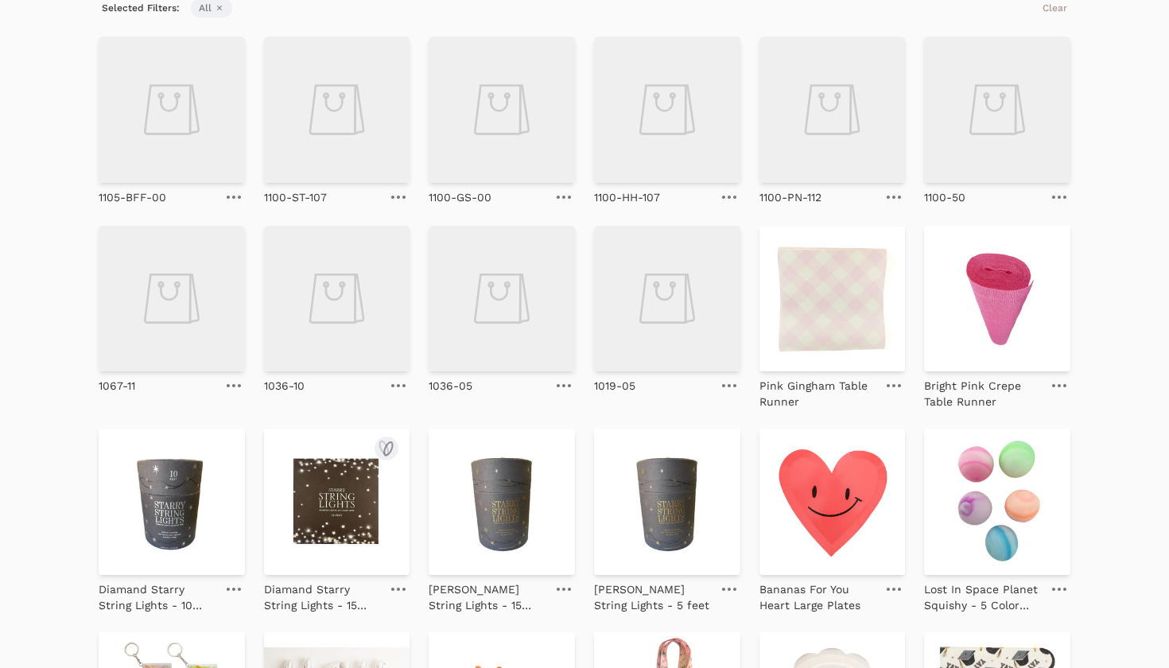
scroll to position [425, 0]
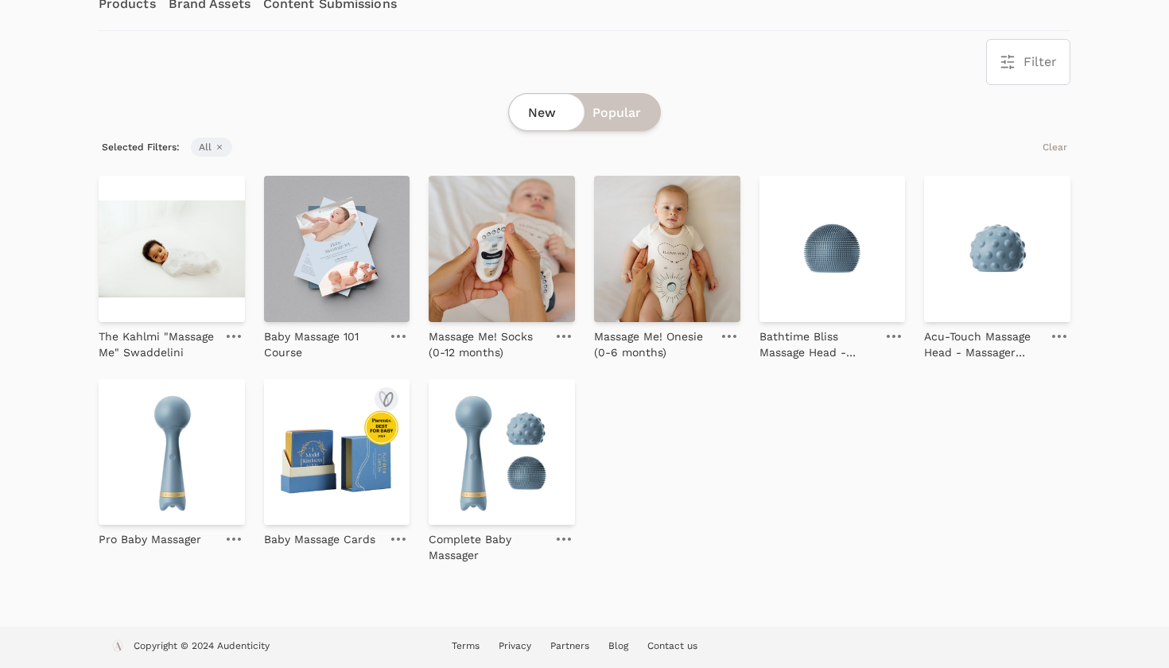
scroll to position [288, 0]
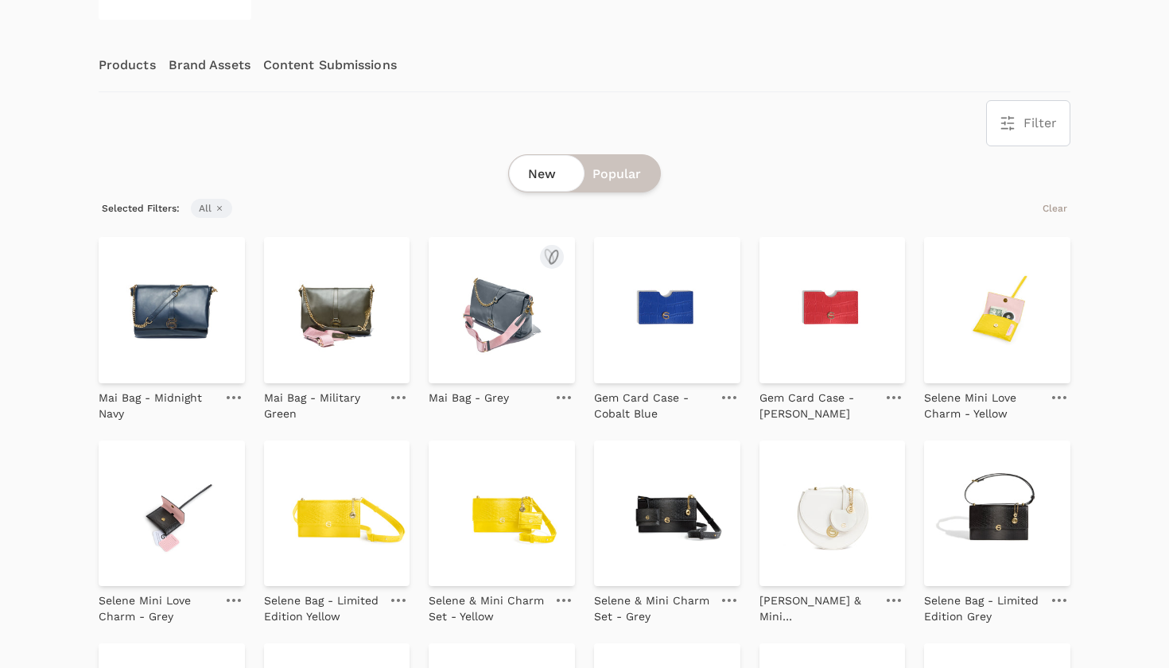
scroll to position [226, 0]
click at [475, 341] on img at bounding box center [502, 311] width 146 height 146
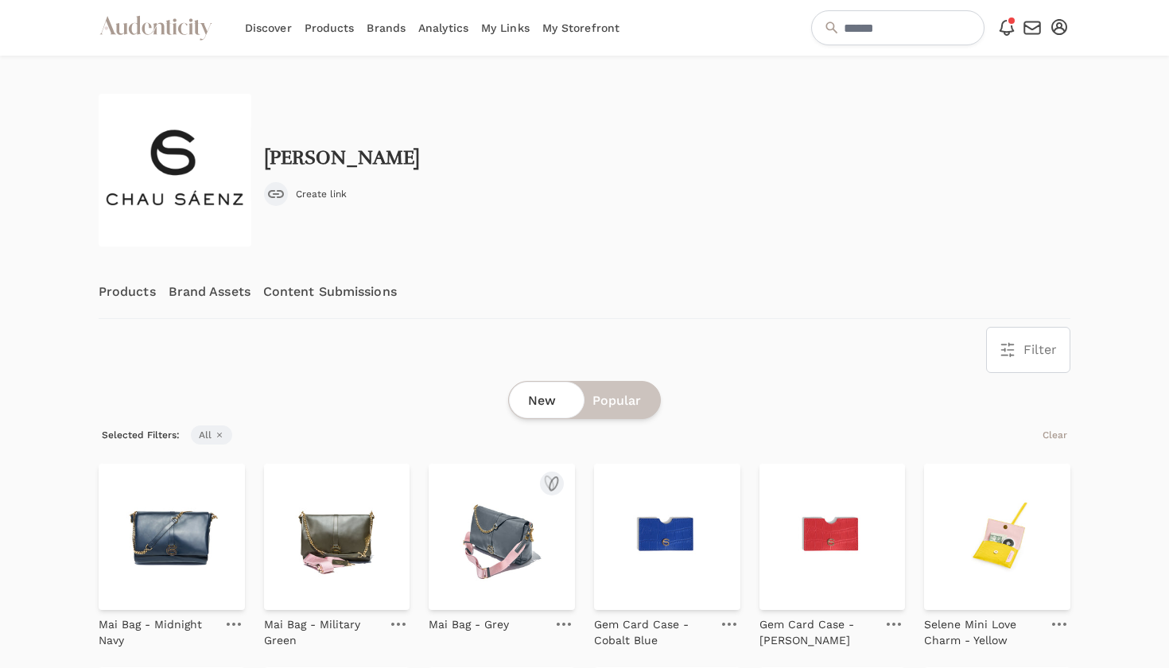
scroll to position [0, 0]
click at [142, 287] on link "Products" at bounding box center [127, 292] width 57 height 52
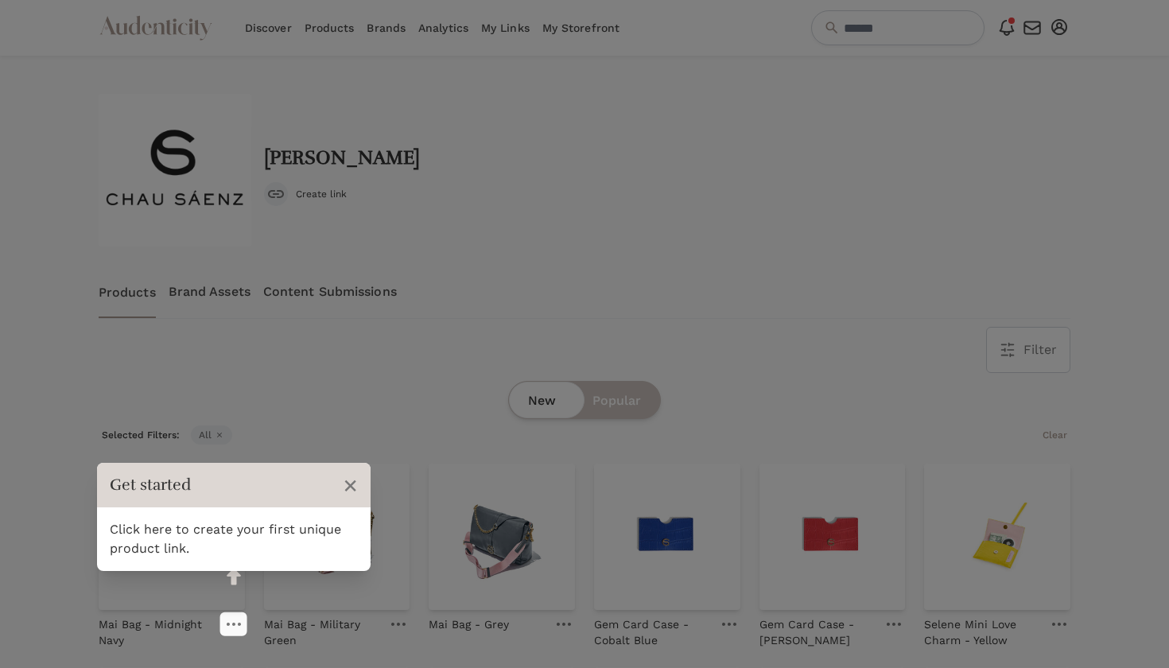
click at [210, 296] on link "Brand Assets" at bounding box center [210, 292] width 82 height 52
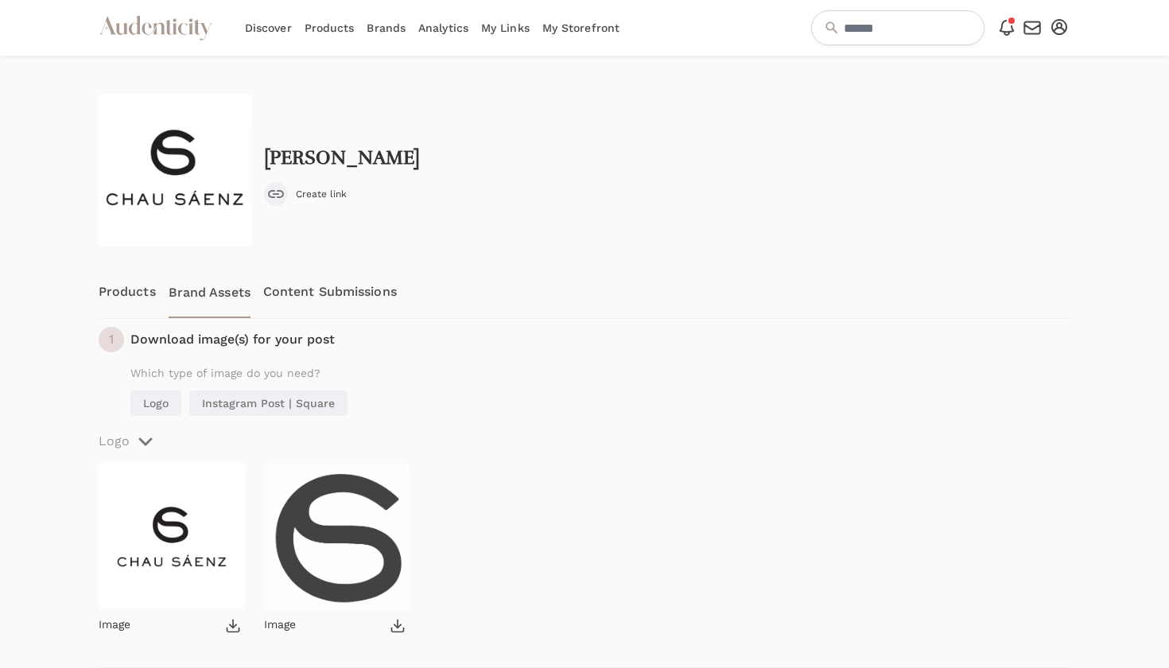
click at [361, 289] on link "Content Submissions" at bounding box center [330, 292] width 134 height 52
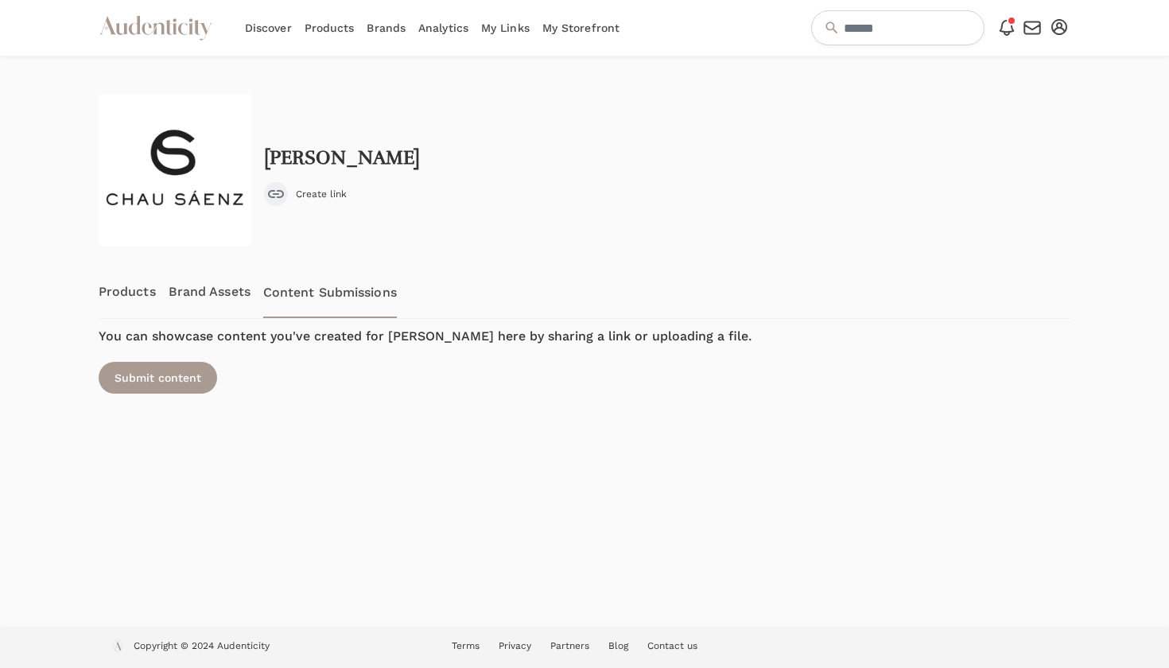
click at [227, 294] on link "Brand Assets" at bounding box center [210, 292] width 82 height 52
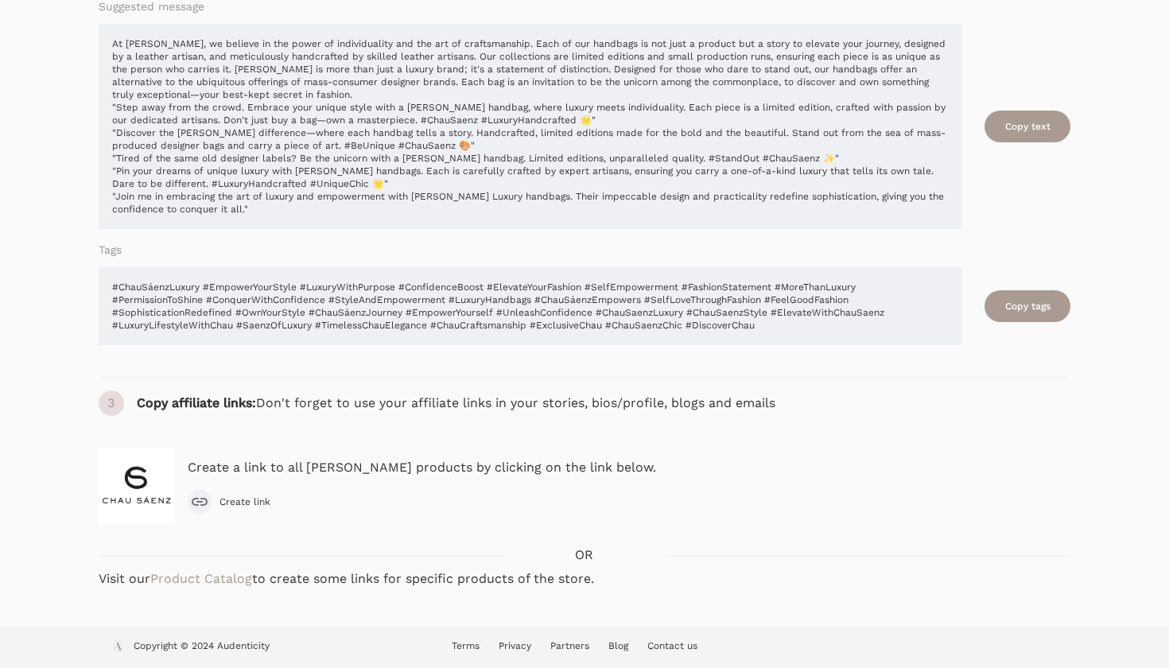
scroll to position [965, 0]
click at [219, 506] on span "Create link" at bounding box center [244, 501] width 51 height 13
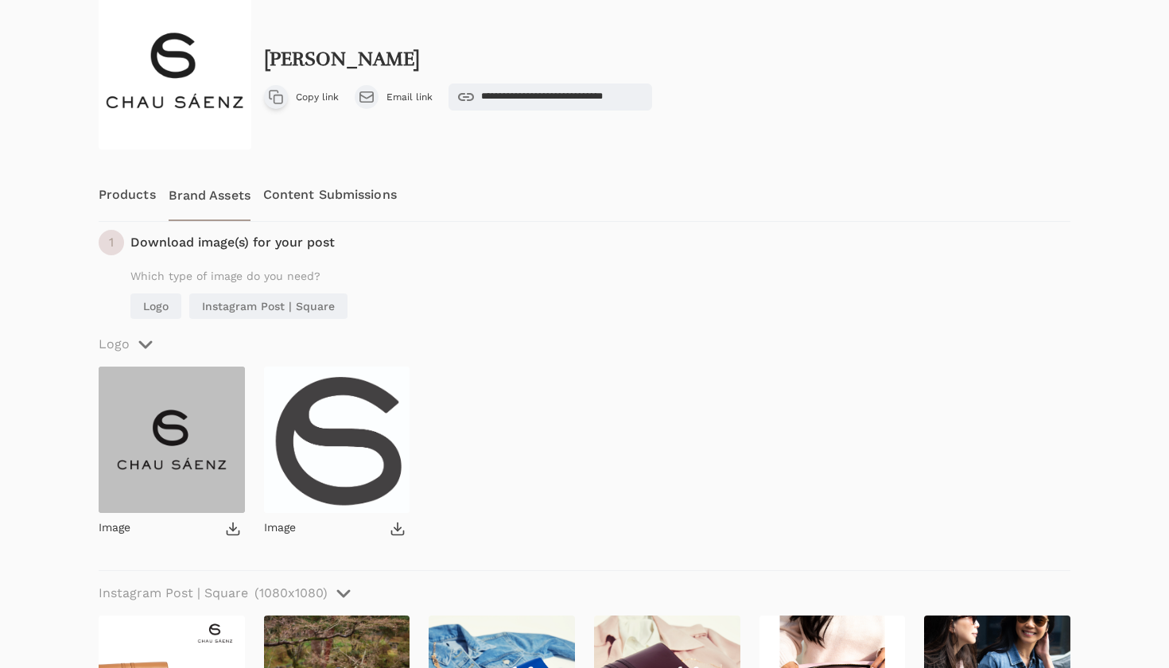
scroll to position [99, 0]
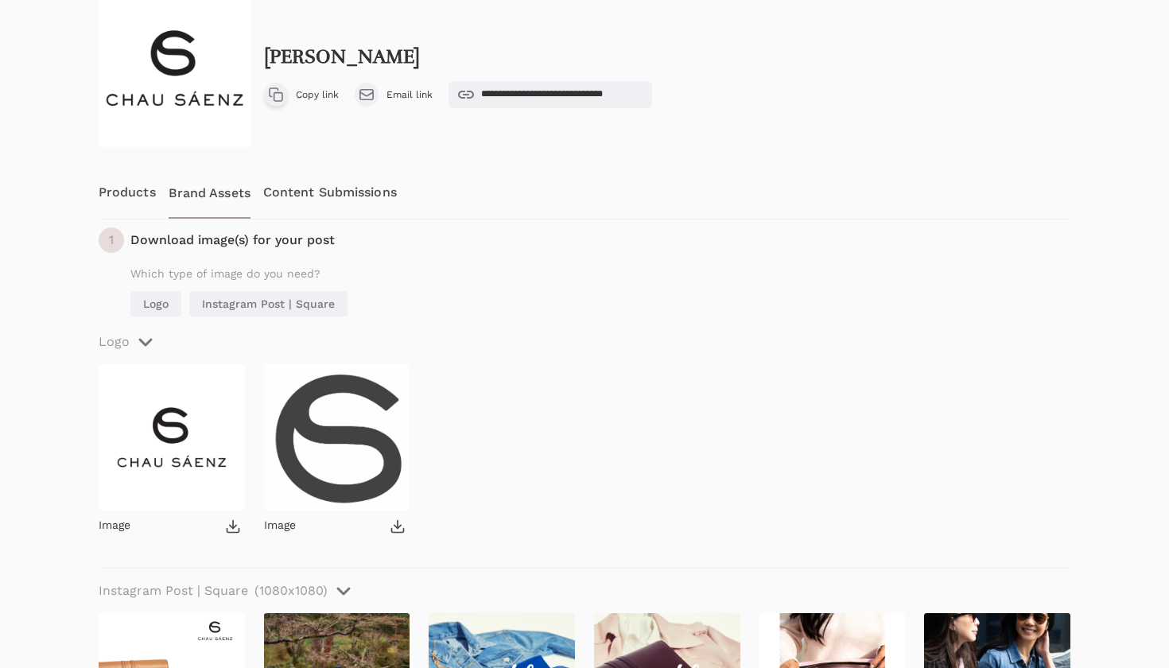
click at [231, 528] on icon at bounding box center [233, 526] width 16 height 16
drag, startPoint x: 371, startPoint y: 60, endPoint x: 266, endPoint y: 57, distance: 105.8
click at [266, 57] on h2 "Chau Sáenz" at bounding box center [342, 57] width 156 height 22
copy h2 "Chau Sáenz"
click at [328, 99] on span "Copy link" at bounding box center [317, 94] width 43 height 13
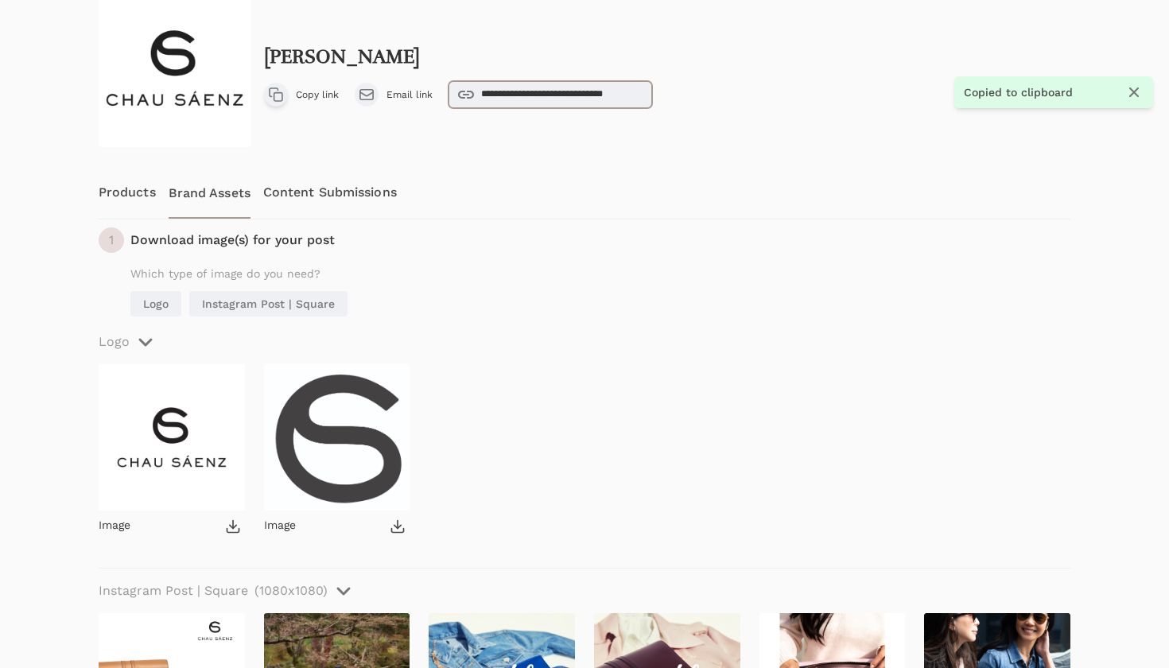
click at [537, 94] on input "**********" at bounding box center [550, 94] width 204 height 27
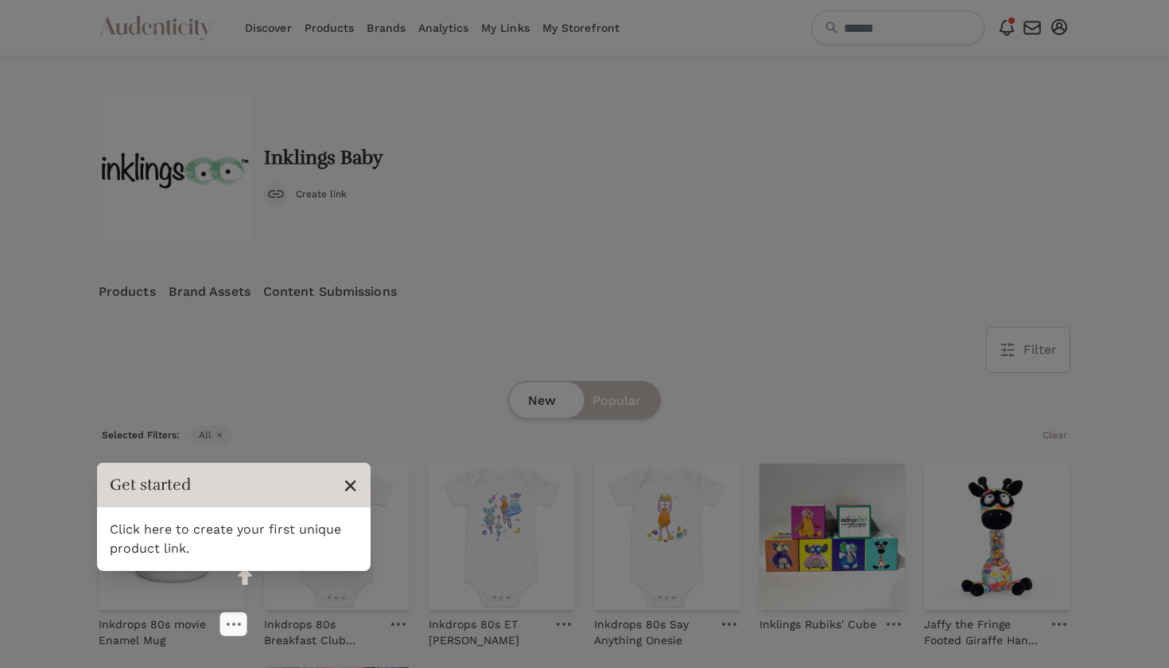
click at [355, 483] on span "×" at bounding box center [350, 485] width 15 height 30
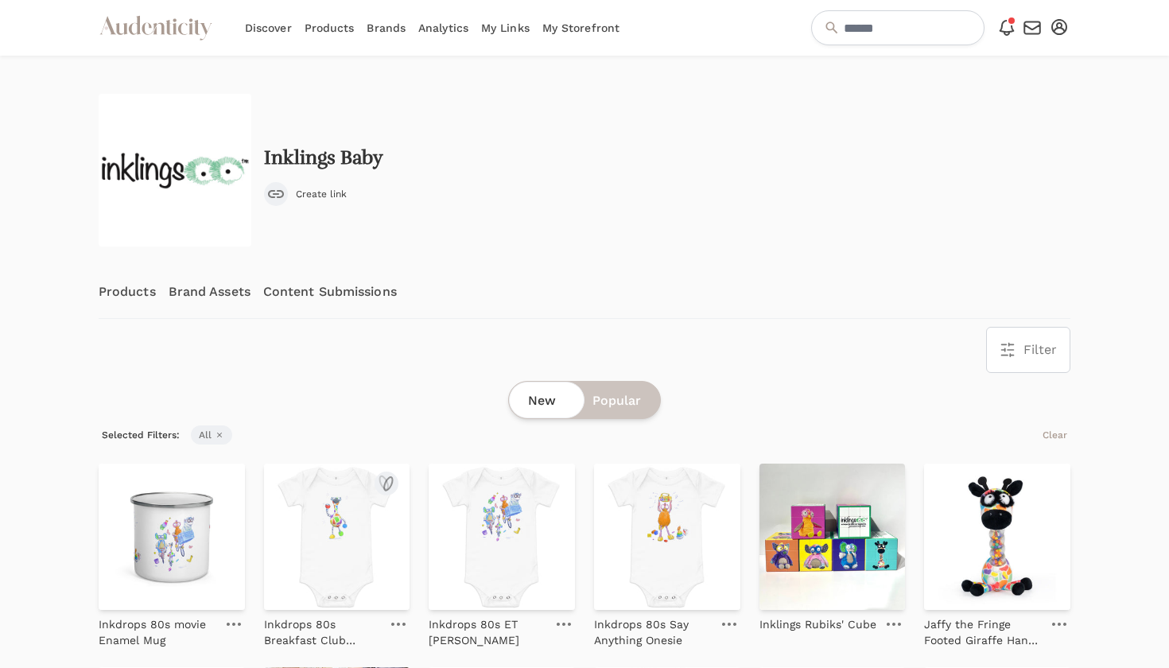
scroll to position [-1, 0]
